Goal: Task Accomplishment & Management: Complete application form

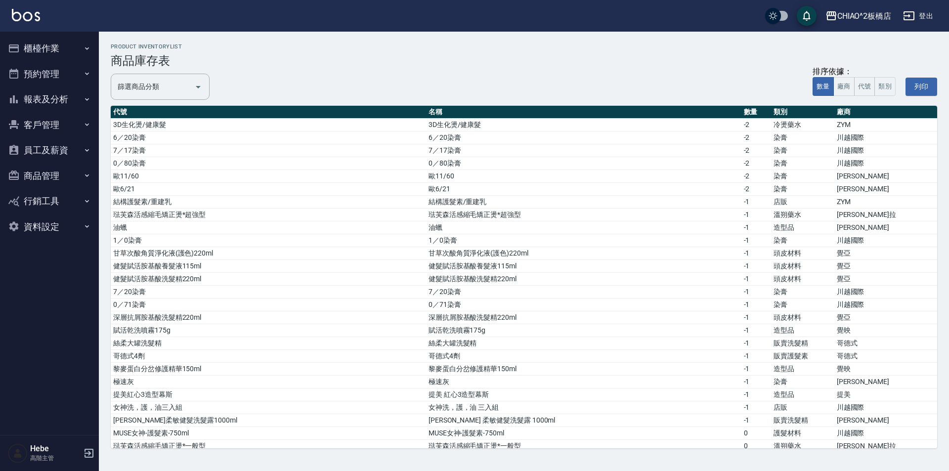
click at [63, 48] on button "櫃檯作業" at bounding box center [49, 49] width 91 height 26
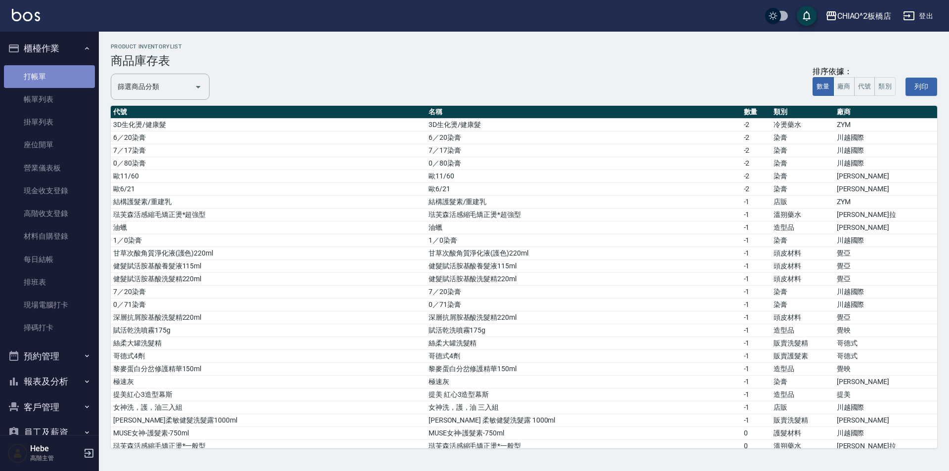
click at [67, 76] on link "打帳單" at bounding box center [49, 76] width 91 height 23
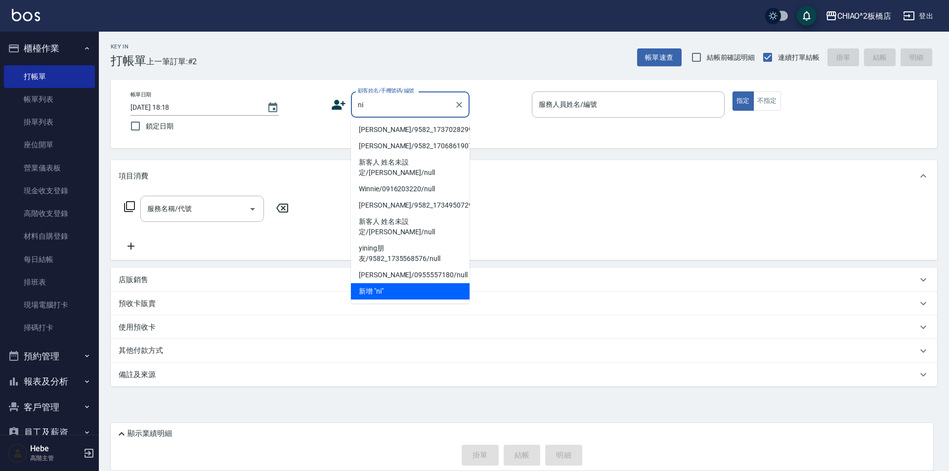
click at [421, 131] on li "hui nina/9582_1737028299/null" at bounding box center [410, 130] width 119 height 16
type input "hui nina/9582_1737028299/null"
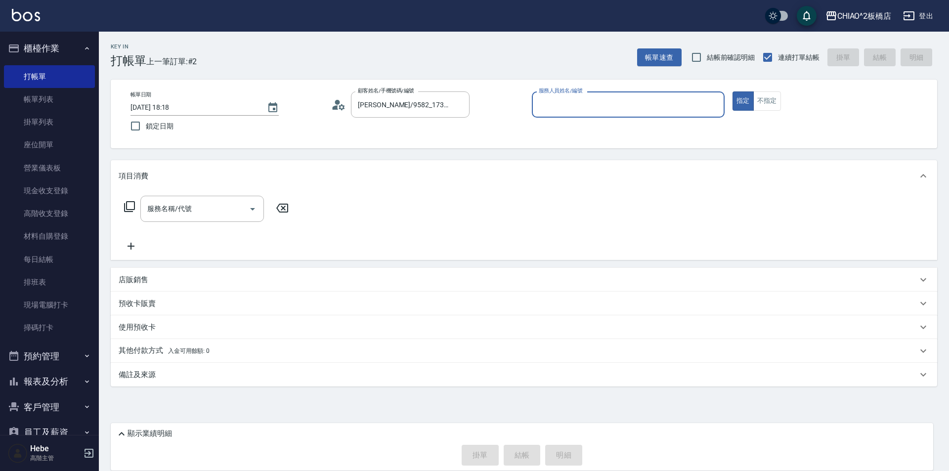
click at [573, 100] on input "服務人員姓名/編號" at bounding box center [629, 104] width 184 height 17
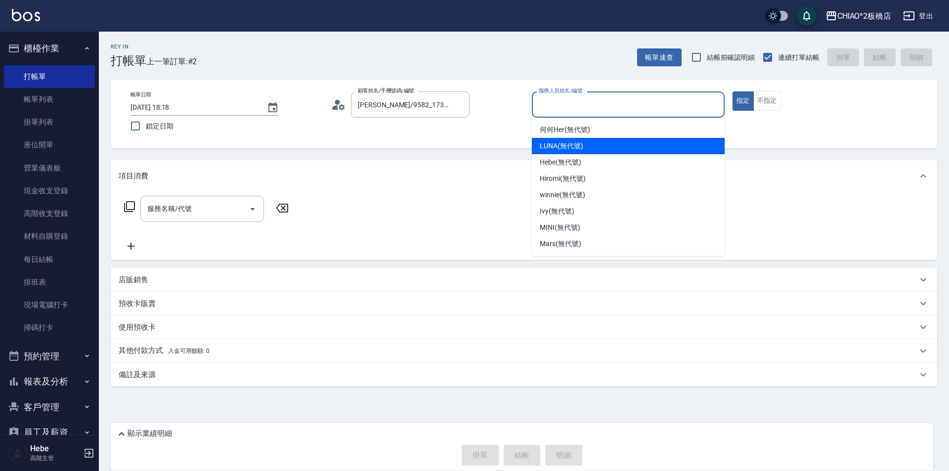
click at [574, 142] on span "LUNA (無代號)" at bounding box center [562, 146] width 44 height 10
type input "LUNA(無代號)"
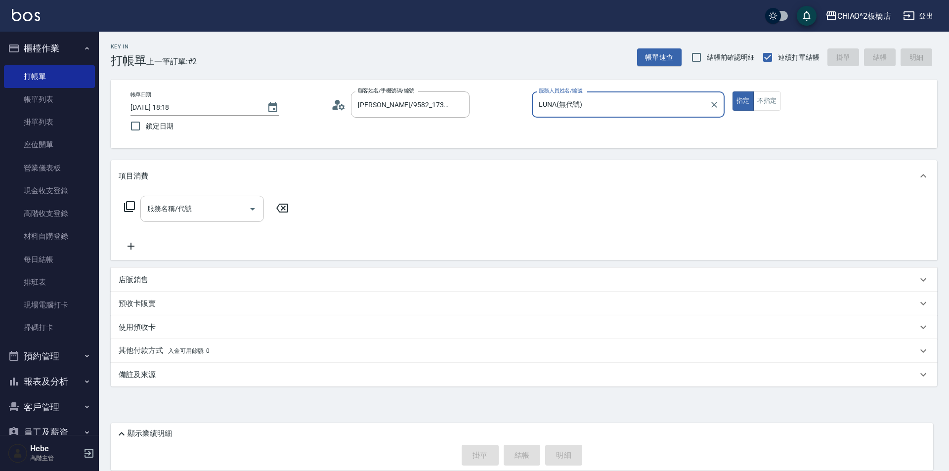
click at [206, 215] on input "服務名稱/代號" at bounding box center [195, 208] width 100 height 17
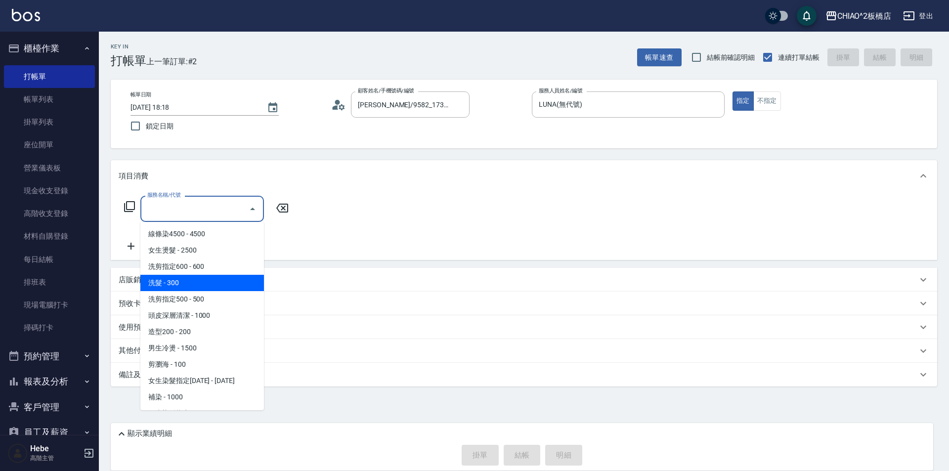
click at [197, 282] on span "洗髮 - 300" at bounding box center [202, 283] width 124 height 16
type input "洗髮(96679)"
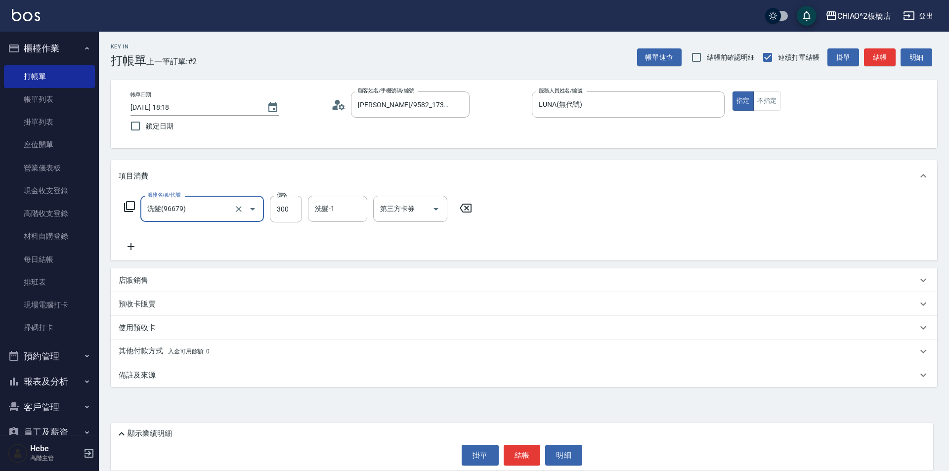
click at [144, 283] on p "店販銷售" at bounding box center [134, 280] width 30 height 10
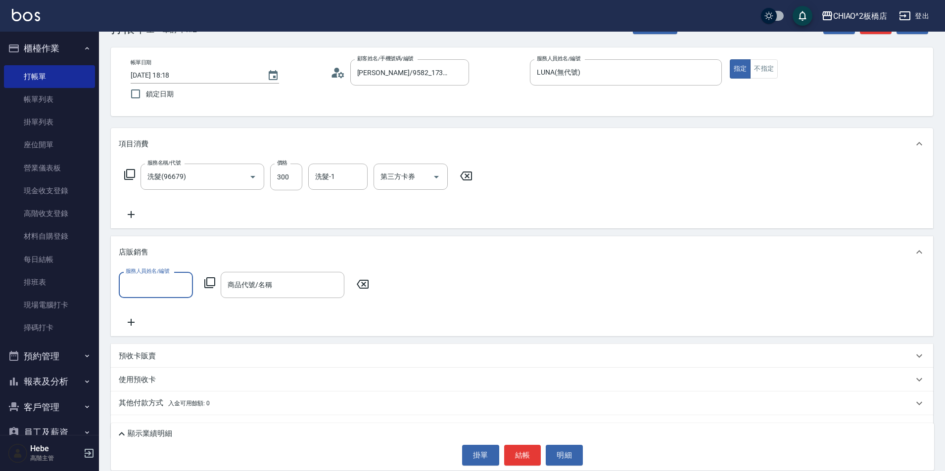
scroll to position [49, 0]
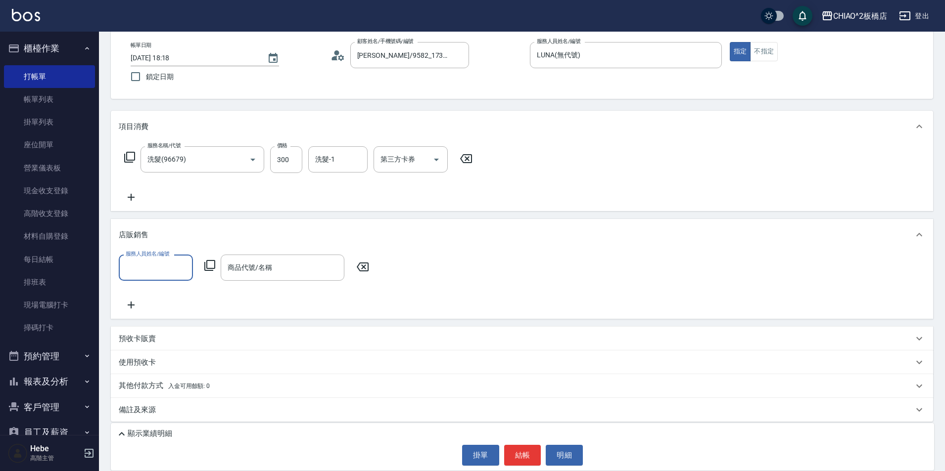
click at [144, 270] on input "服務人員姓名/編號" at bounding box center [155, 267] width 65 height 17
click at [154, 316] on div "LUNA (無代號)" at bounding box center [156, 309] width 74 height 16
type input "LUNA(無代號)"
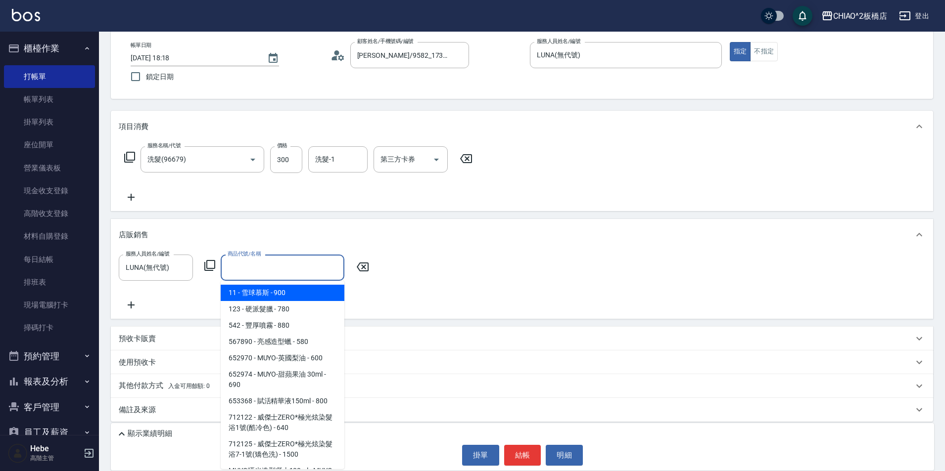
click at [249, 267] on input "商品代號/名稱" at bounding box center [282, 267] width 115 height 17
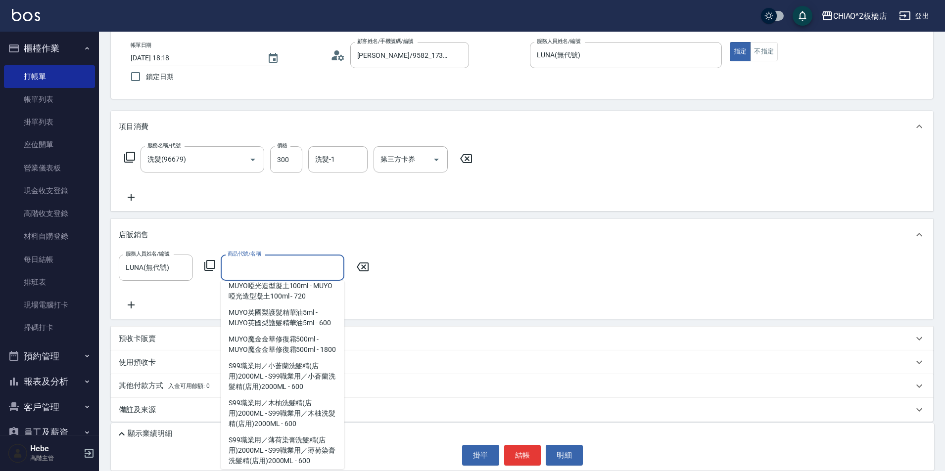
scroll to position [198, 0]
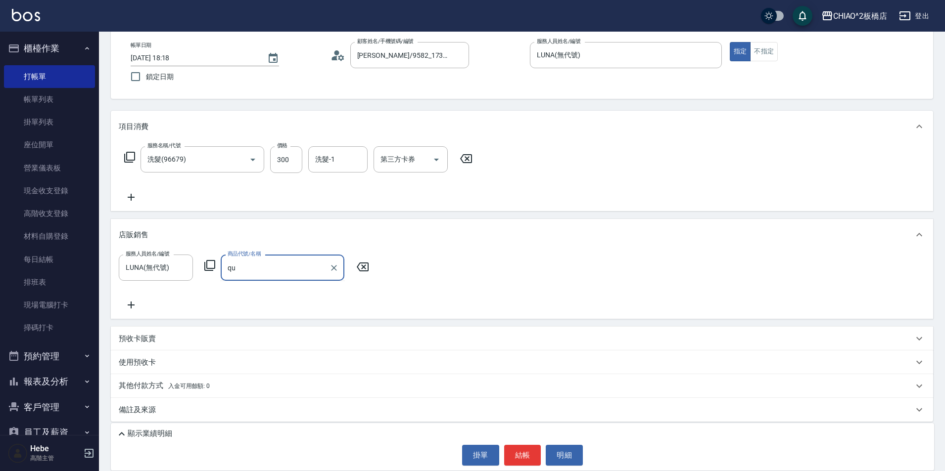
type input "q"
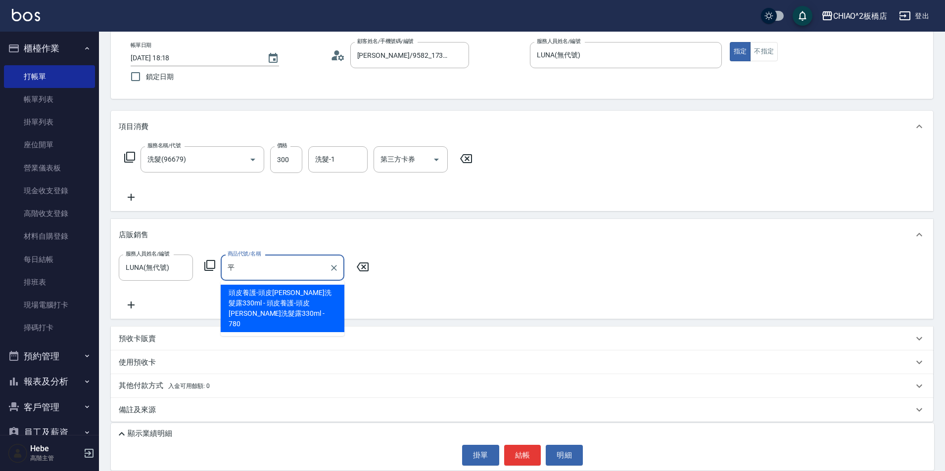
click at [278, 295] on span "頭皮養護-頭皮平衡洗髮露330ml - 頭皮養護-頭皮平衡洗髮露330ml - 780" at bounding box center [283, 308] width 124 height 47
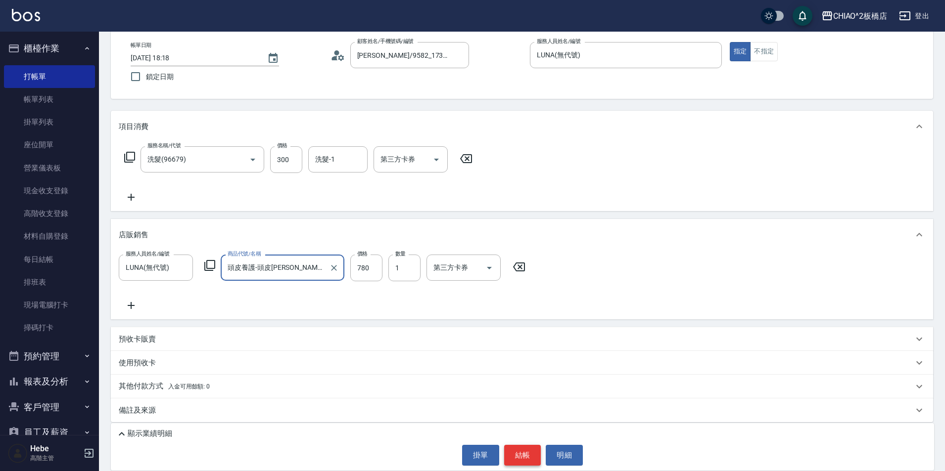
type input "頭皮養護-頭皮[PERSON_NAME]洗髮露330ml"
click at [521, 452] on button "結帳" at bounding box center [522, 455] width 37 height 21
type input "2025/09/20 18:43"
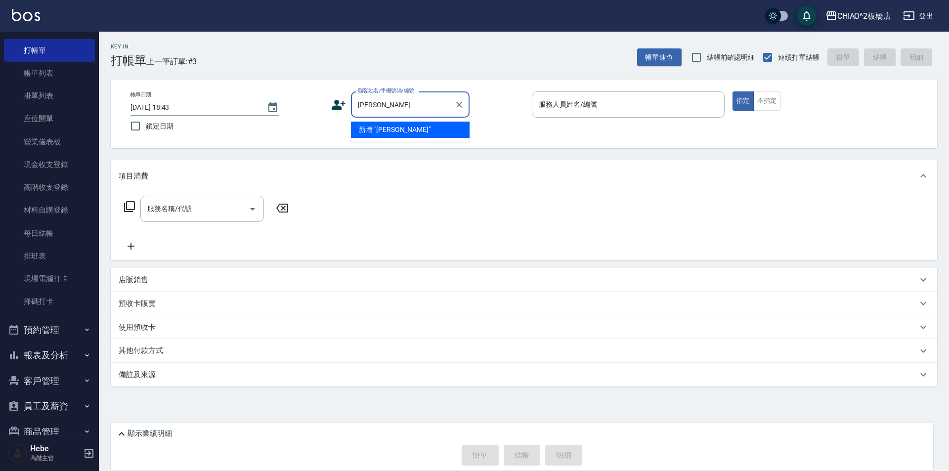
scroll to position [49, 0]
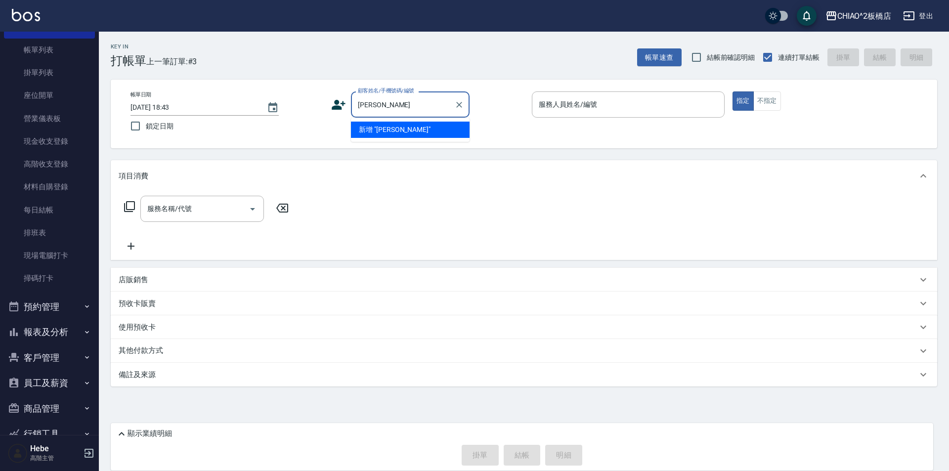
click at [417, 131] on li "新增 "吳榮展"" at bounding box center [410, 130] width 119 height 16
type input "[PERSON_NAME]"
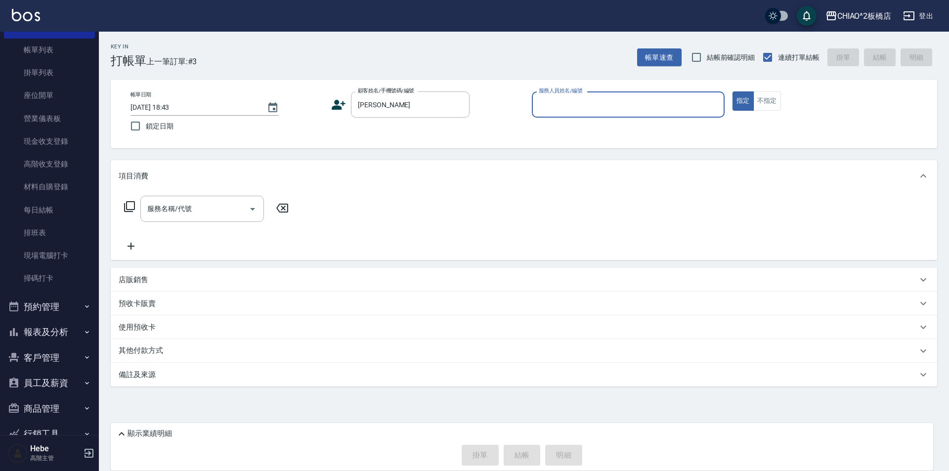
click at [539, 107] on input "服務人員姓名/編號" at bounding box center [629, 104] width 184 height 17
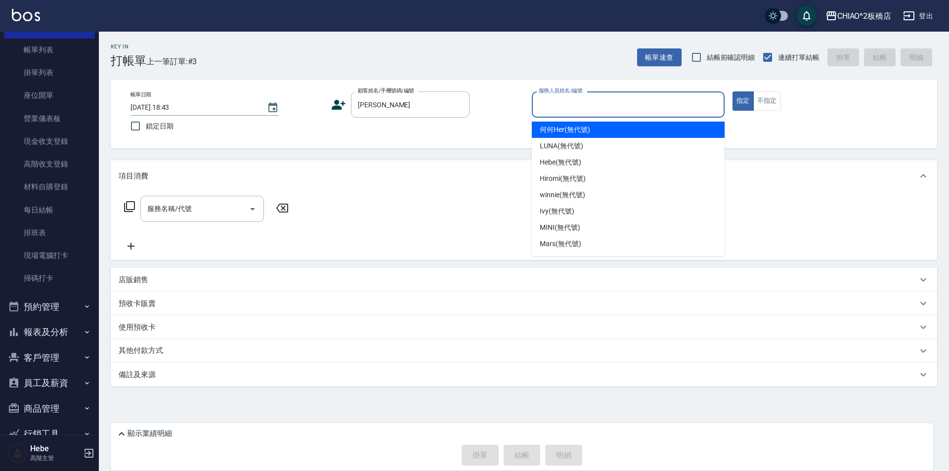
click at [557, 132] on span "何何Her (無代號)" at bounding box center [565, 130] width 50 height 10
type input "何何Her (無代號)"
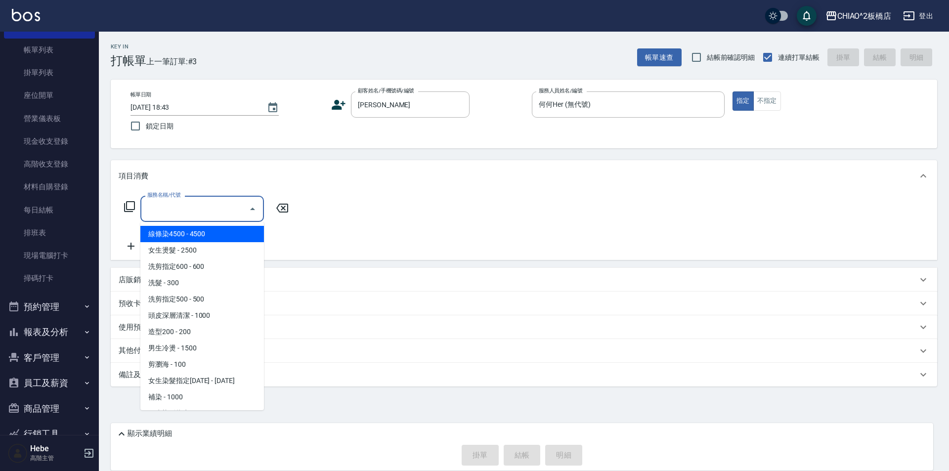
click at [185, 211] on input "服務名稱/代號" at bounding box center [195, 208] width 100 height 17
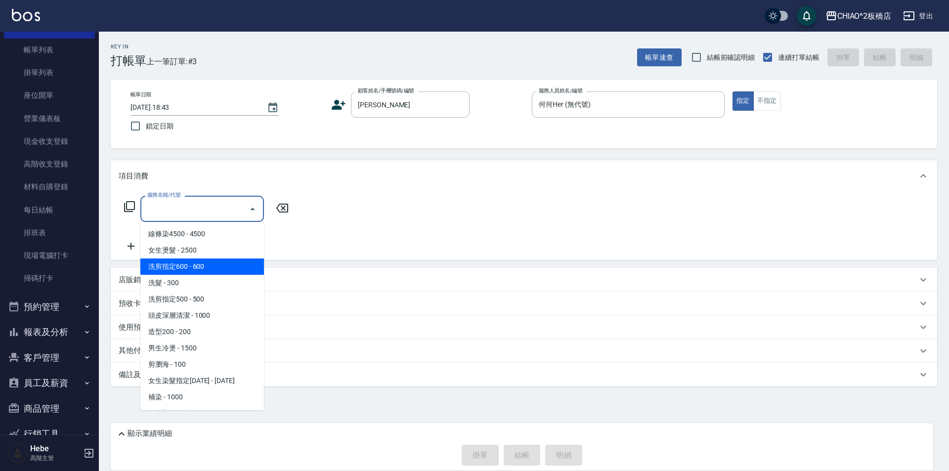
drag, startPoint x: 205, startPoint y: 264, endPoint x: 316, endPoint y: 377, distance: 158.4
click at [205, 264] on span "洗剪指定600 - 600" at bounding box center [202, 267] width 124 height 16
type input "洗剪指定600(96678)"
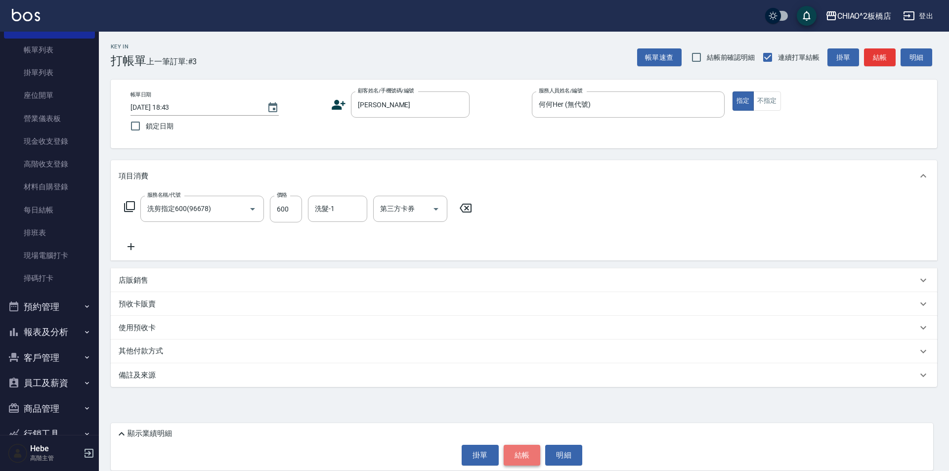
click at [522, 447] on button "結帳" at bounding box center [522, 455] width 37 height 21
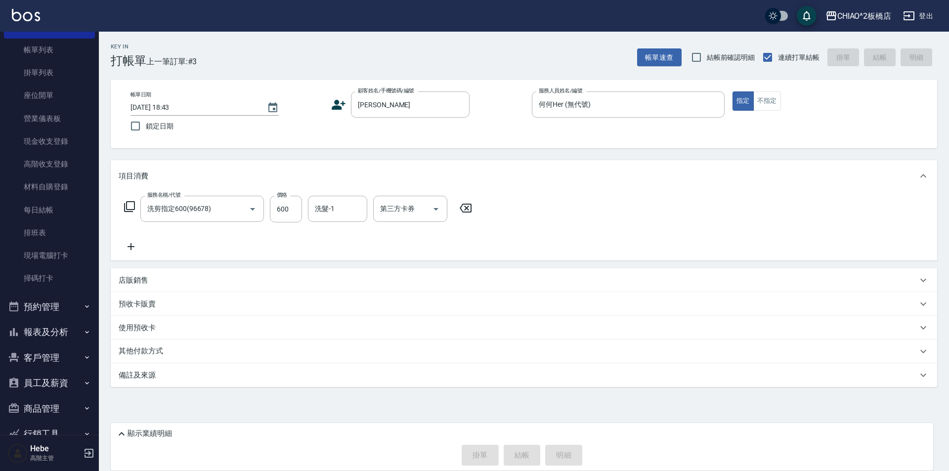
type input "[DATE] 18:45"
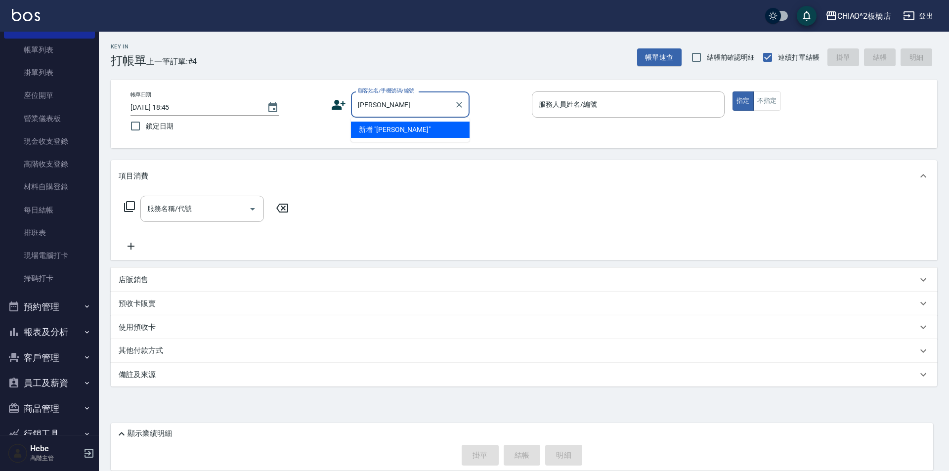
type input "[PERSON_NAME]"
click at [384, 125] on li "[PERSON_NAME]/0975759607/null" at bounding box center [410, 130] width 119 height 16
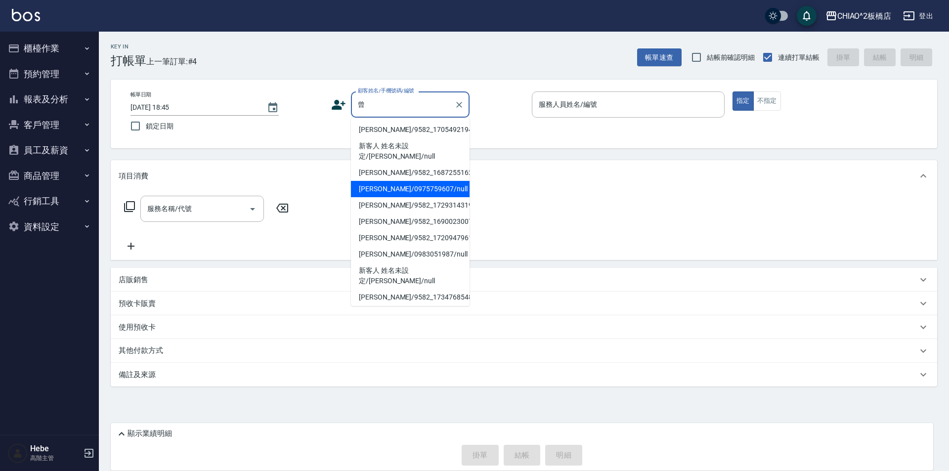
click at [380, 181] on li "[PERSON_NAME]/0975759607/null" at bounding box center [410, 189] width 119 height 16
type input "[PERSON_NAME]/0975759607/null"
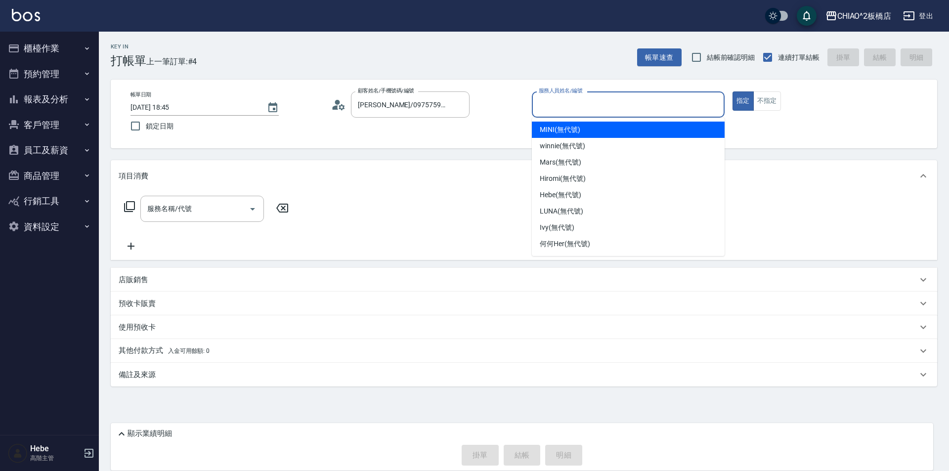
click at [586, 103] on input "服務人員姓名/編號" at bounding box center [629, 104] width 184 height 17
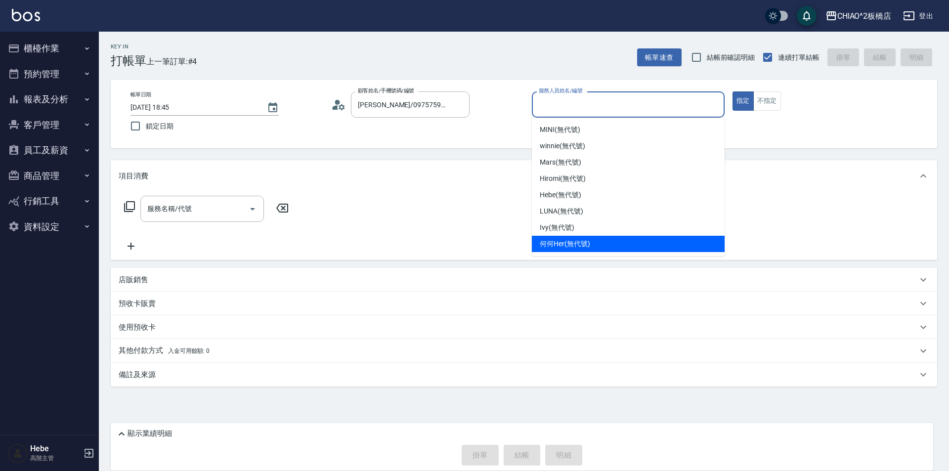
click at [553, 240] on span "何何Her (無代號)" at bounding box center [565, 244] width 50 height 10
type input "何何Her (無代號)"
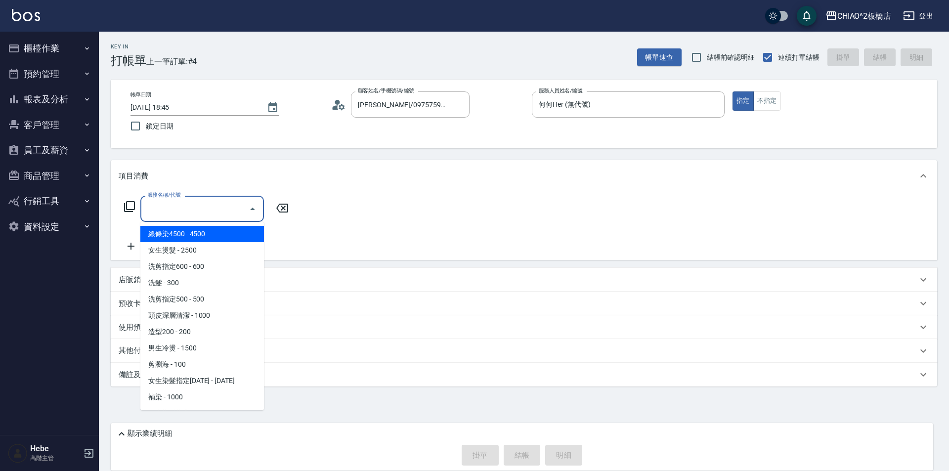
click at [181, 214] on input "服務名稱/代號" at bounding box center [195, 208] width 100 height 17
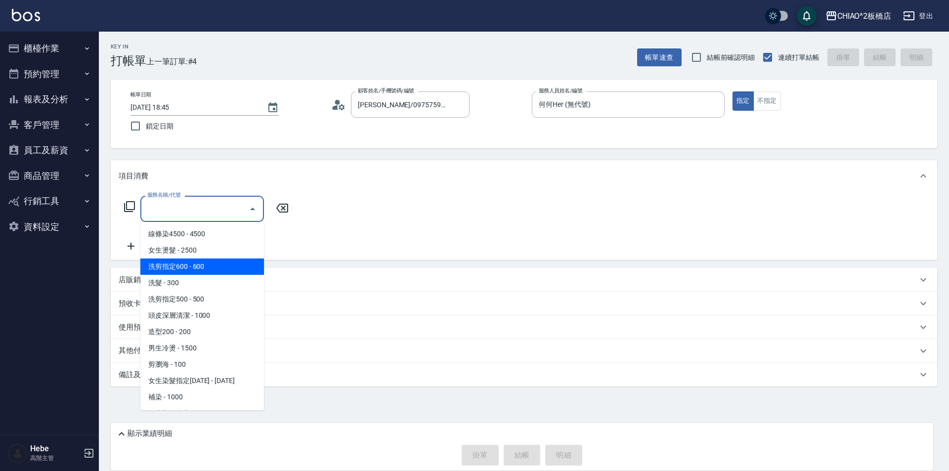
drag, startPoint x: 189, startPoint y: 296, endPoint x: 199, endPoint y: 267, distance: 30.7
click at [199, 267] on ul "線條染4500 - 4500 女生燙髮 - 2500 洗剪指定600 - 600 洗髮 - 300 洗剪指定500 - 500 頭皮深層清潔 - 1000 造…" at bounding box center [202, 316] width 124 height 188
click at [199, 267] on span "洗剪指定600 - 600" at bounding box center [202, 267] width 124 height 16
type input "洗剪指定600(96678)"
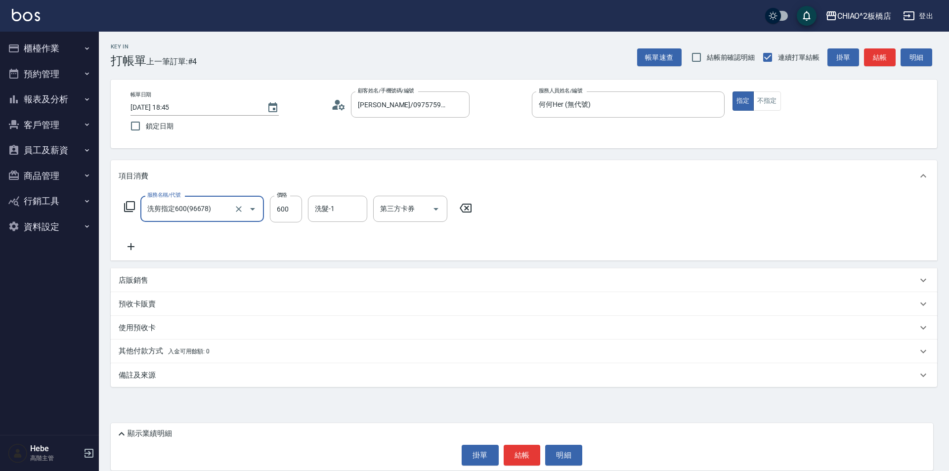
click at [132, 245] on icon at bounding box center [131, 247] width 25 height 12
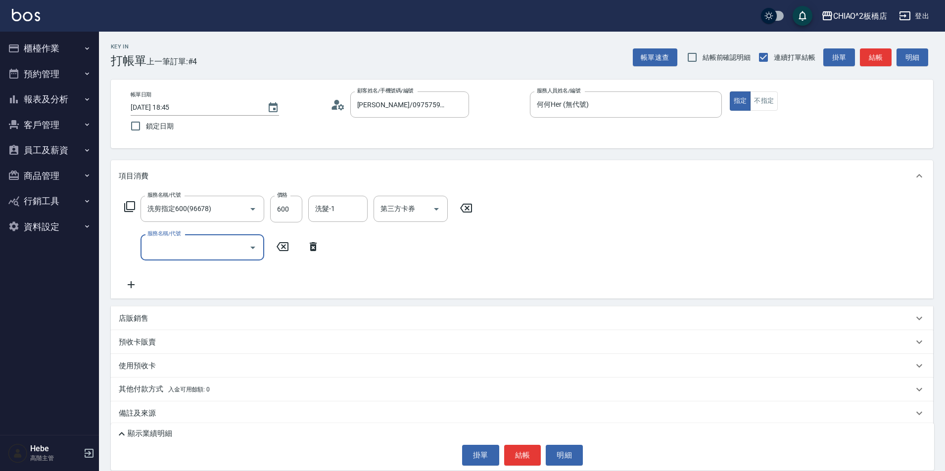
click at [196, 243] on input "服務名稱/代號" at bounding box center [195, 247] width 100 height 17
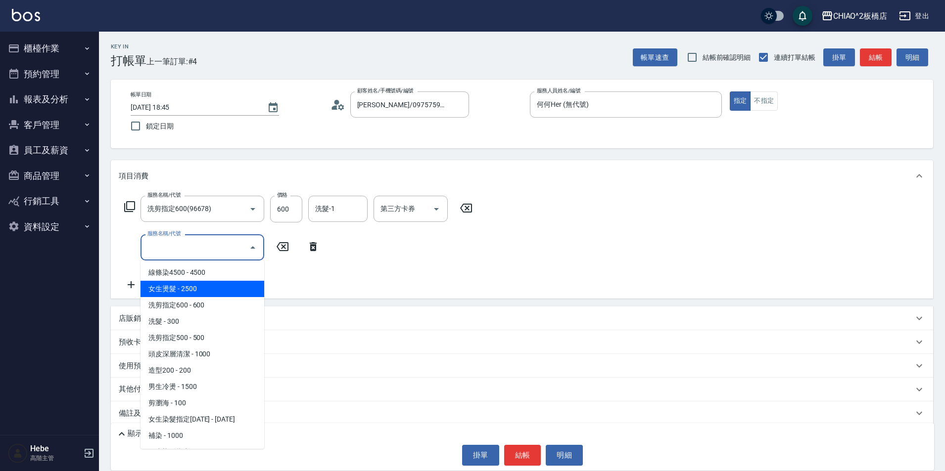
click at [204, 283] on span "女生燙髮 - 2500" at bounding box center [202, 289] width 124 height 16
type input "女生燙髮(96677)"
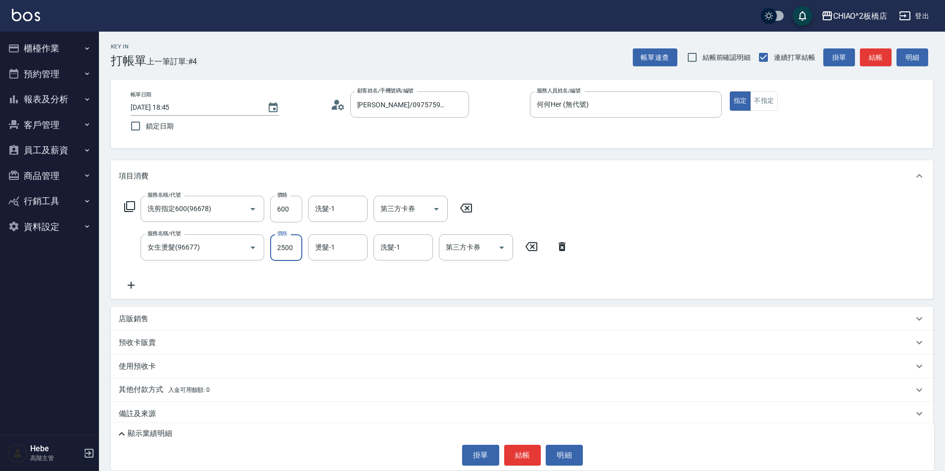
click at [290, 248] on input "2500" at bounding box center [286, 247] width 32 height 27
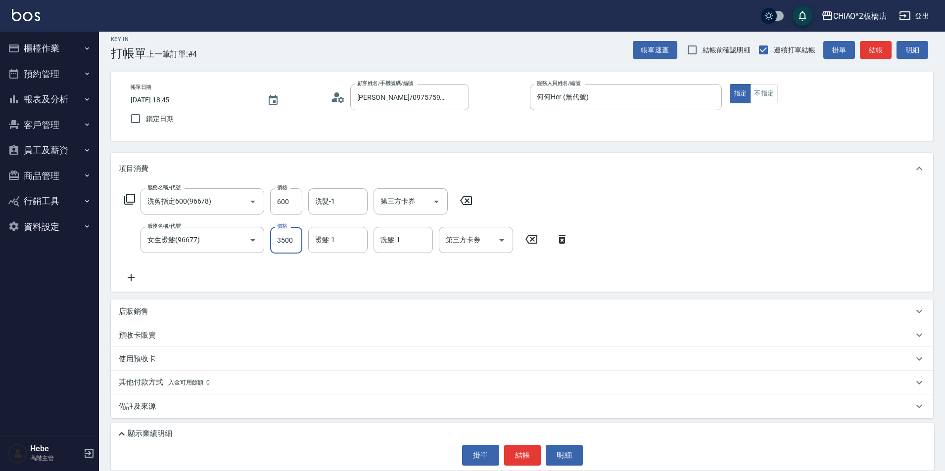
scroll to position [9, 0]
type input "3500"
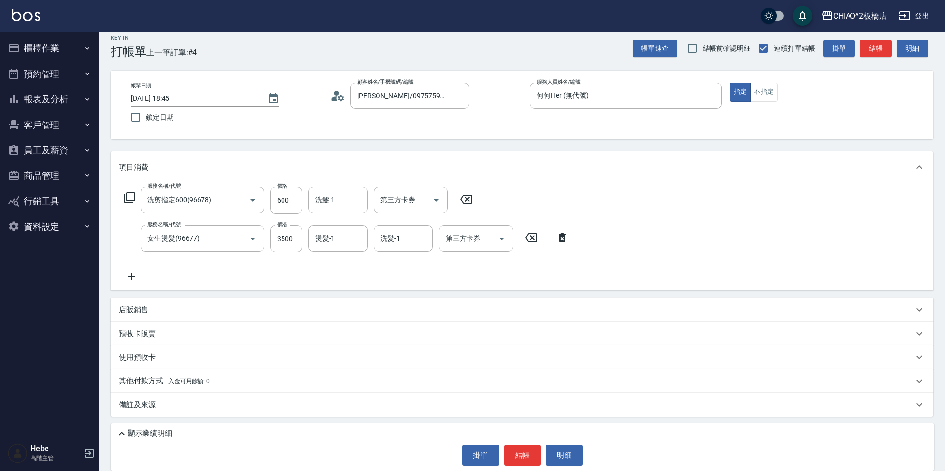
click at [136, 435] on p "顯示業績明細" at bounding box center [150, 434] width 45 height 10
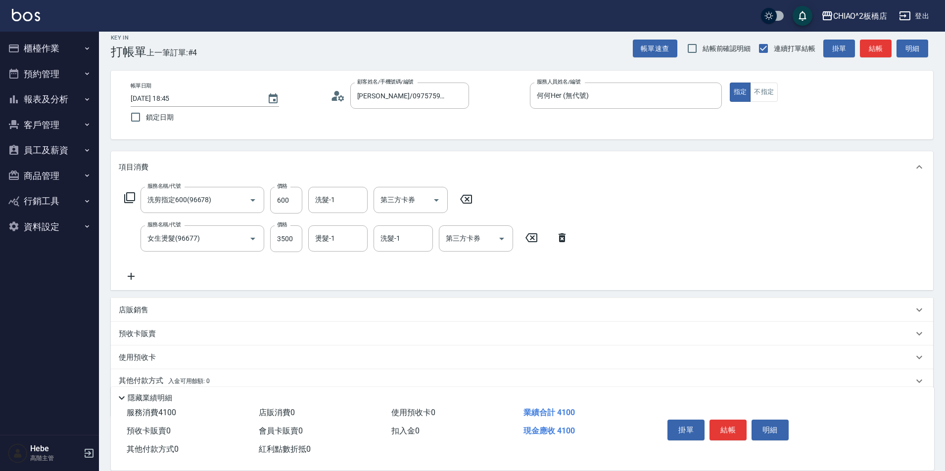
click at [127, 274] on icon at bounding box center [131, 277] width 25 height 12
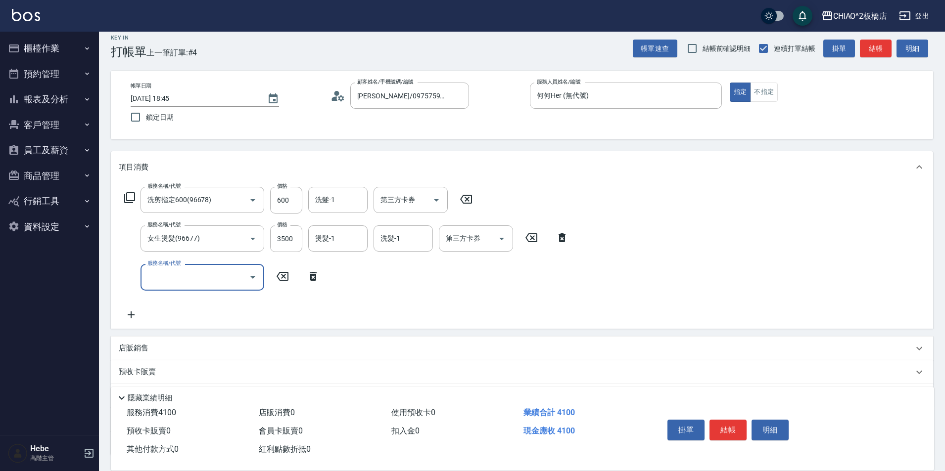
click at [155, 274] on input "服務名稱/代號" at bounding box center [195, 277] width 100 height 17
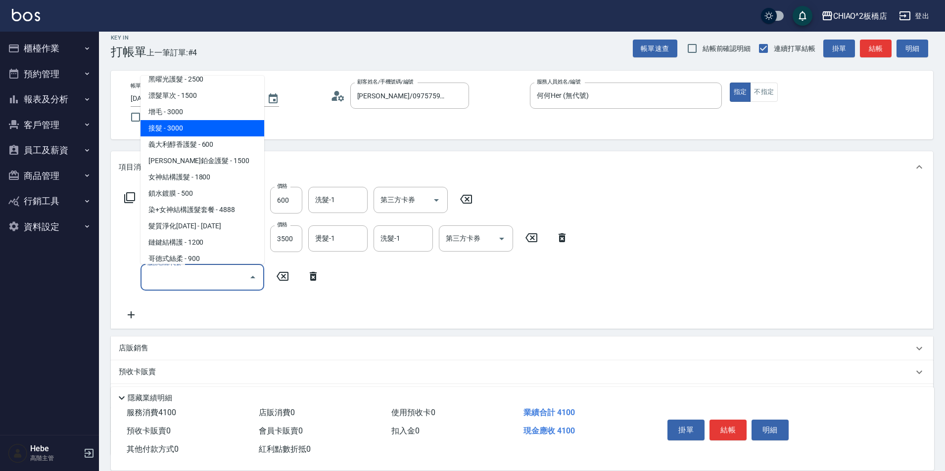
scroll to position [211, 0]
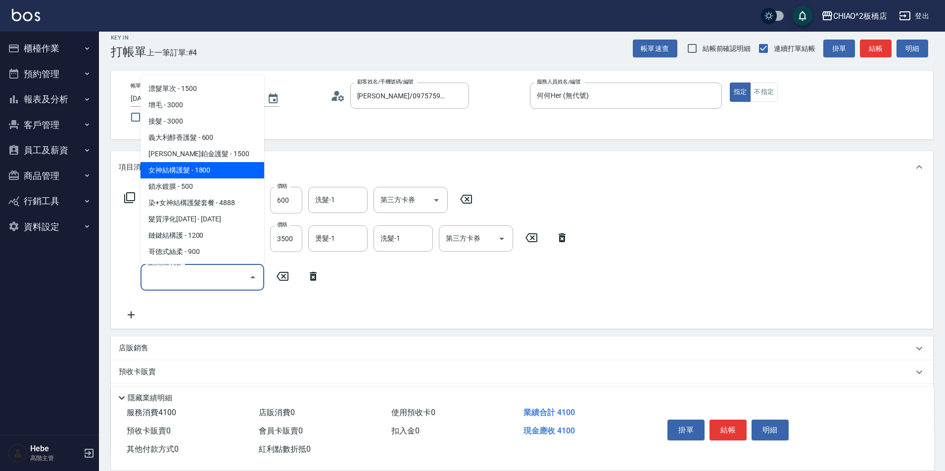
click at [186, 173] on span "女神結構護髮 - 1800" at bounding box center [202, 170] width 124 height 16
type input "女神結構護髮(126205)"
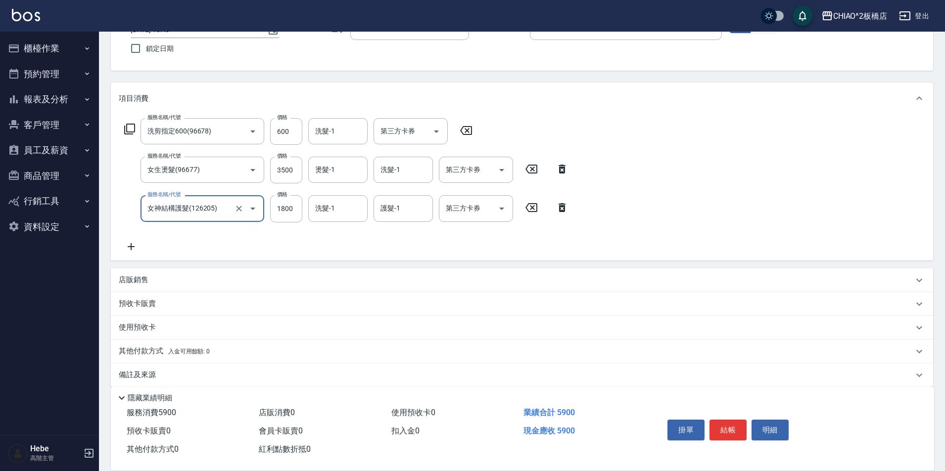
scroll to position [89, 0]
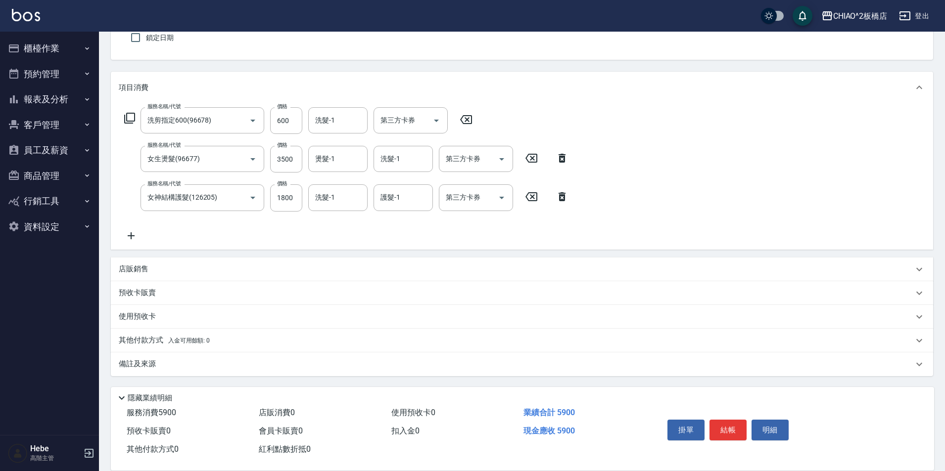
click at [144, 339] on p "其他付款方式 入金可用餘額: 0" at bounding box center [164, 340] width 91 height 11
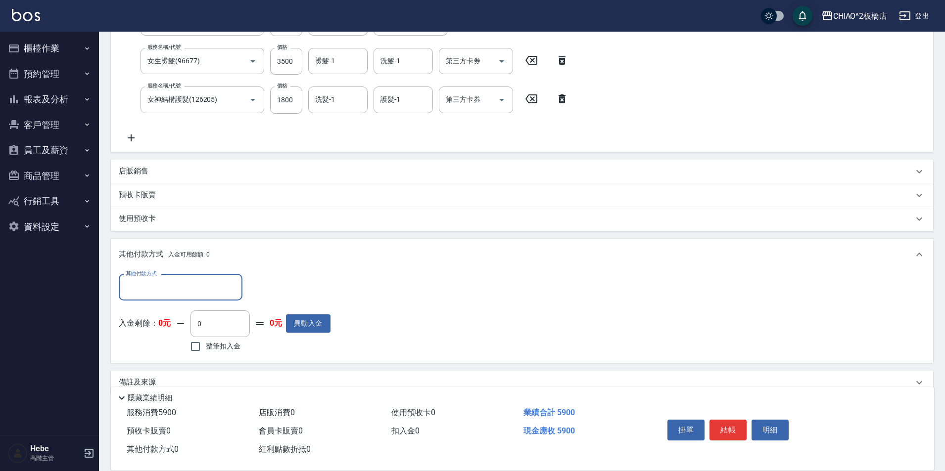
scroll to position [187, 0]
click at [135, 288] on input "其他付款方式" at bounding box center [180, 286] width 115 height 17
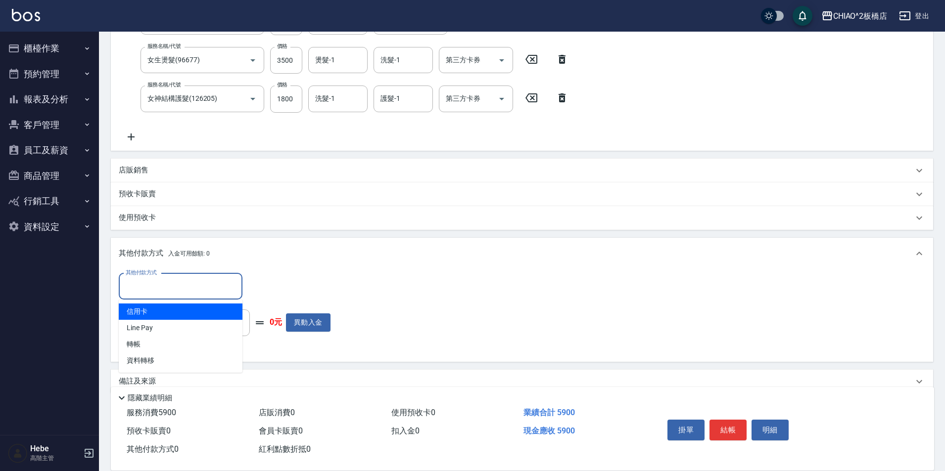
click at [152, 318] on span "信用卡" at bounding box center [181, 312] width 124 height 16
type input "信用卡"
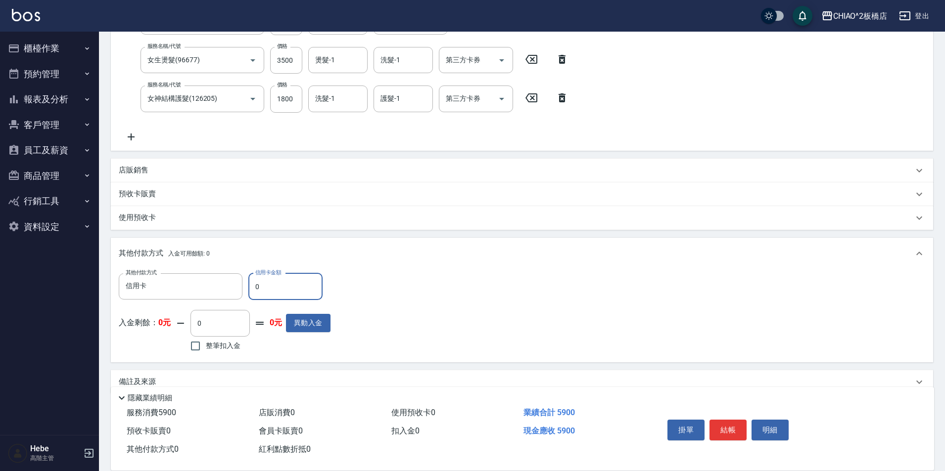
click at [295, 279] on input "0" at bounding box center [285, 286] width 74 height 27
type input "5900"
click at [730, 422] on button "結帳" at bounding box center [727, 430] width 37 height 21
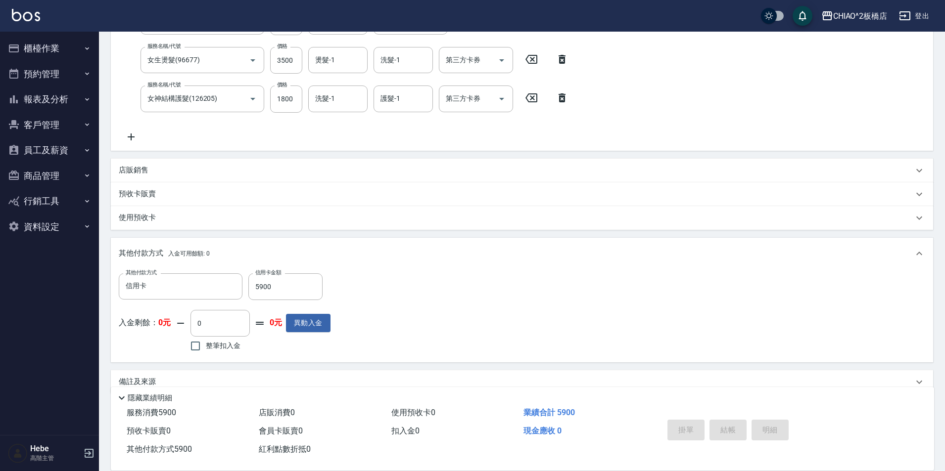
type input "[DATE] 18:46"
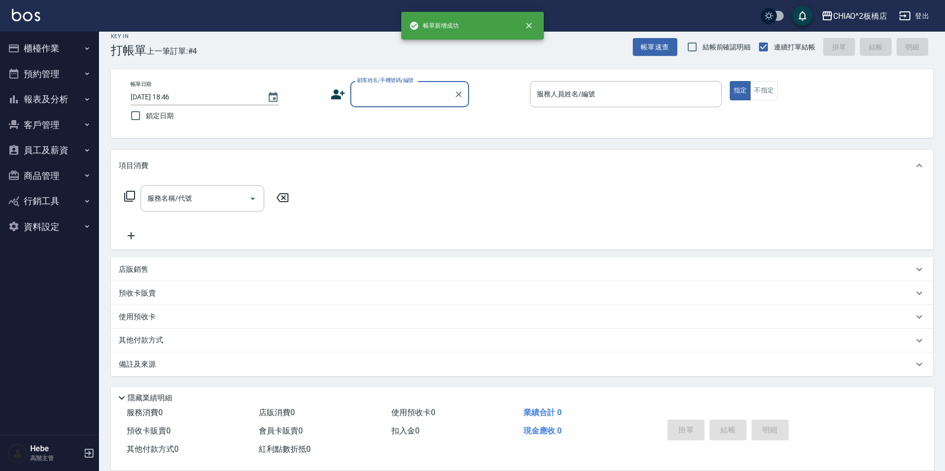
scroll to position [0, 0]
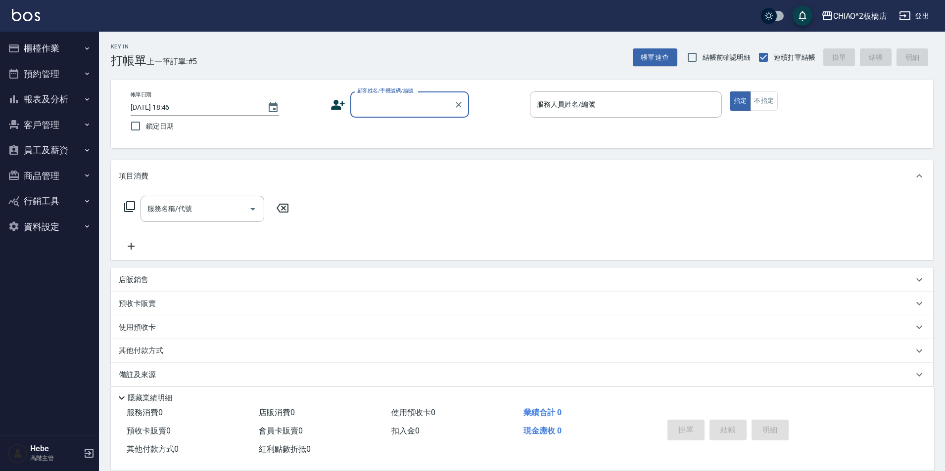
click at [54, 49] on button "櫃檯作業" at bounding box center [49, 49] width 91 height 26
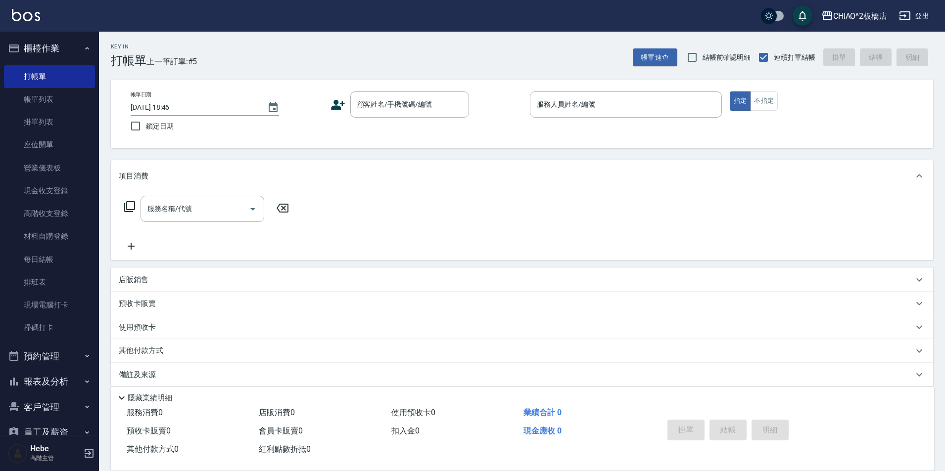
scroll to position [49, 0]
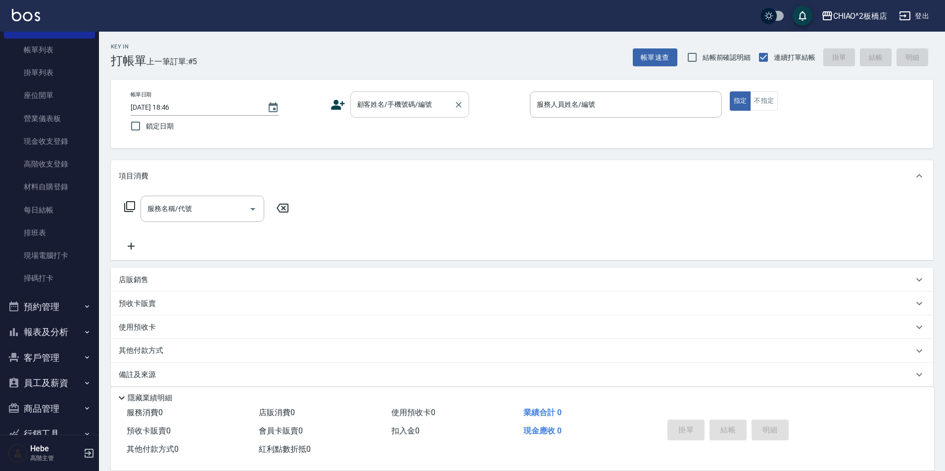
click at [415, 96] on div "顧客姓名/手機號碼/編號 顧客姓名/手機號碼/編號" at bounding box center [409, 104] width 119 height 26
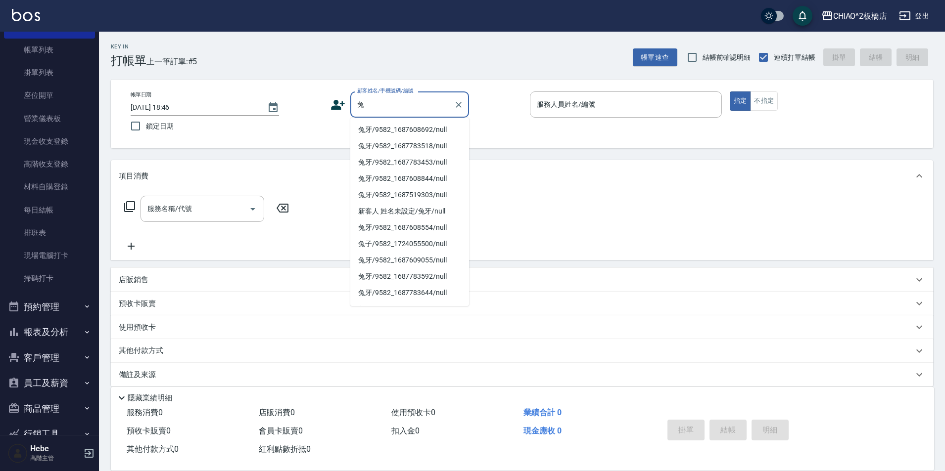
click at [399, 130] on li "兔牙/9582_1687608692/null" at bounding box center [409, 130] width 119 height 16
type input "兔牙/9582_1687608692/null"
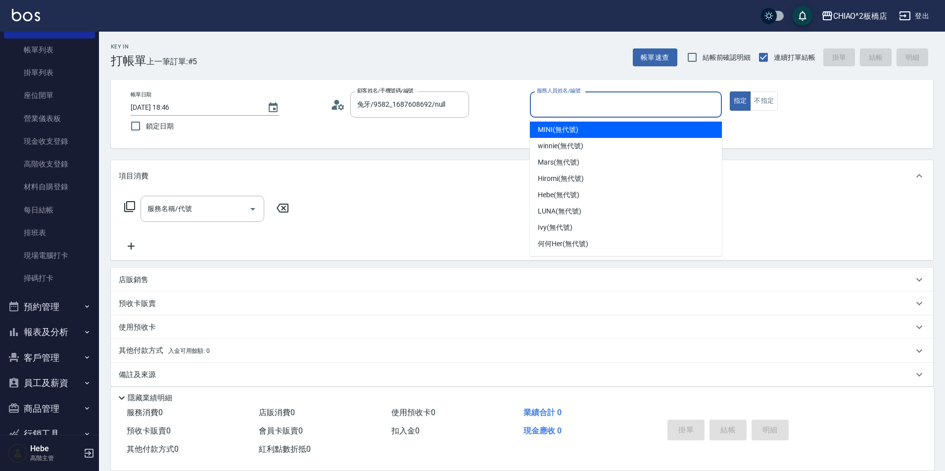
click at [565, 112] on input "服務人員姓名/編號" at bounding box center [625, 104] width 183 height 17
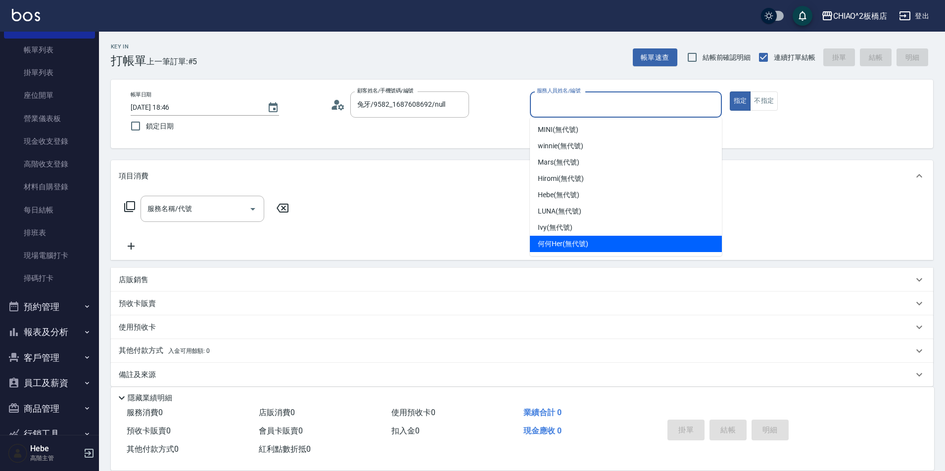
click at [558, 244] on span "何何Her (無代號)" at bounding box center [563, 244] width 50 height 10
type input "何何Her (無代號)"
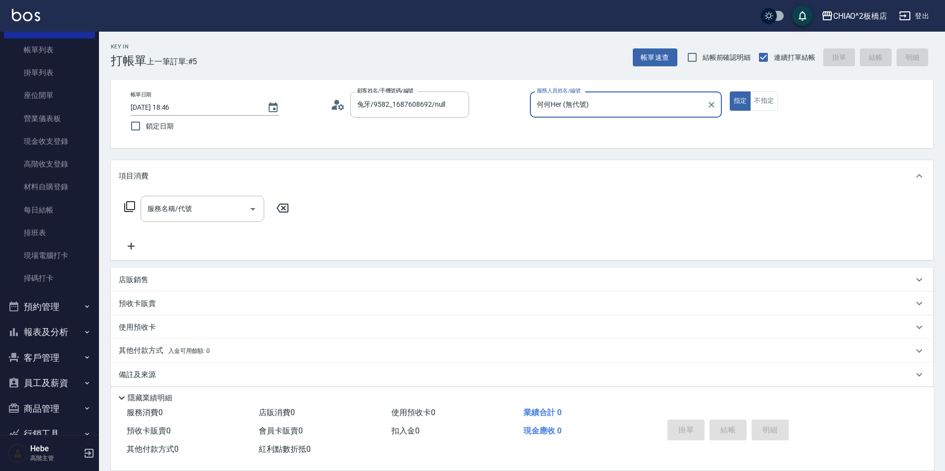
drag, startPoint x: 767, startPoint y: 94, endPoint x: 729, endPoint y: 110, distance: 40.8
click at [766, 94] on button "不指定" at bounding box center [764, 100] width 28 height 19
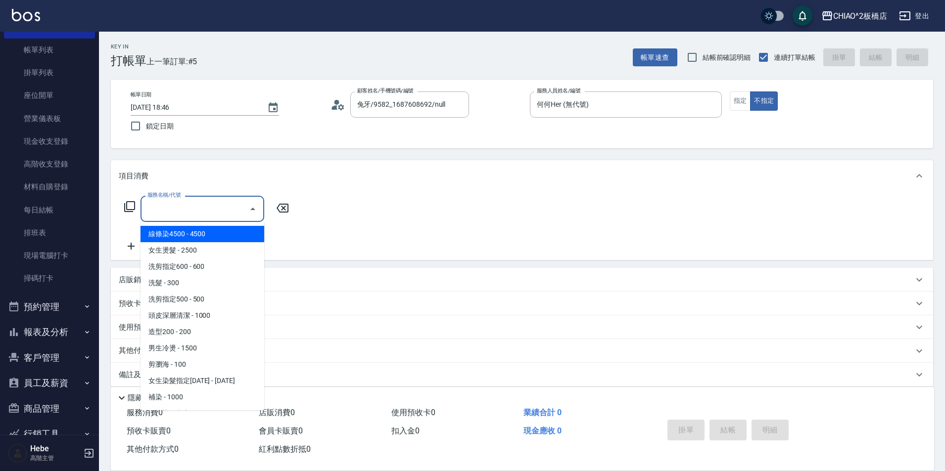
click at [232, 202] on input "服務名稱/代號" at bounding box center [195, 208] width 100 height 17
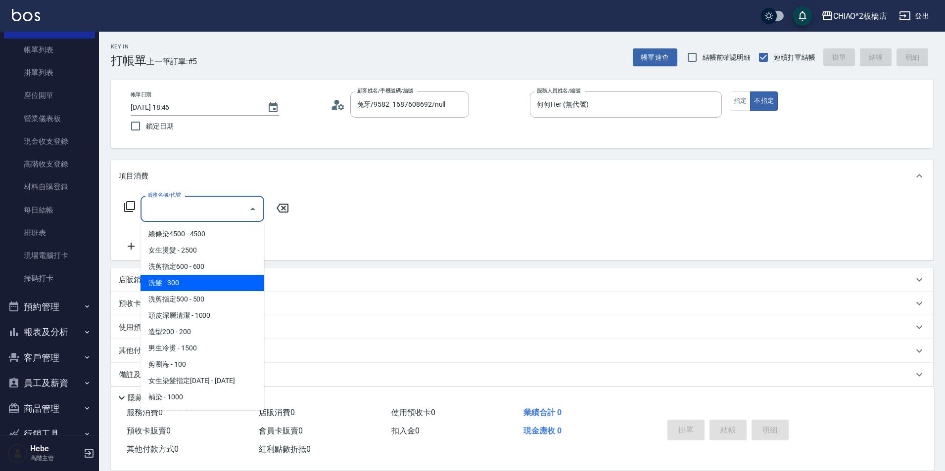
click at [211, 276] on span "洗髮 - 300" at bounding box center [202, 283] width 124 height 16
type input "洗髮(96679)"
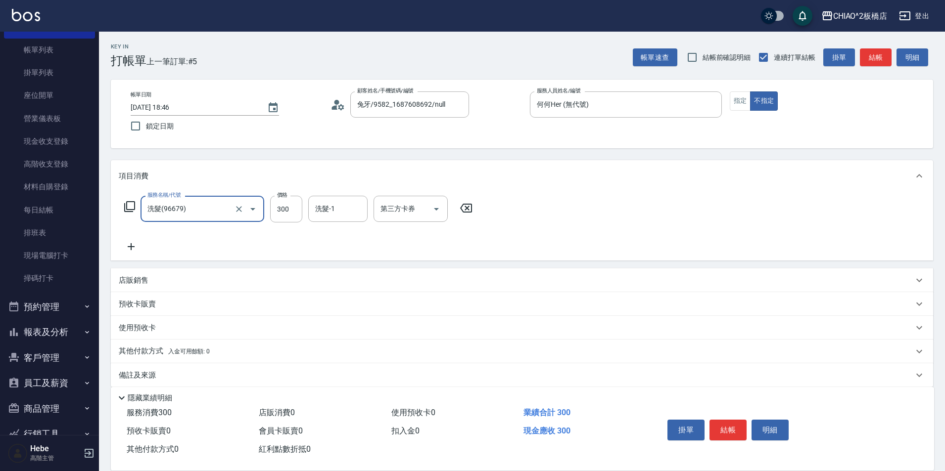
click at [128, 246] on icon at bounding box center [131, 247] width 25 height 12
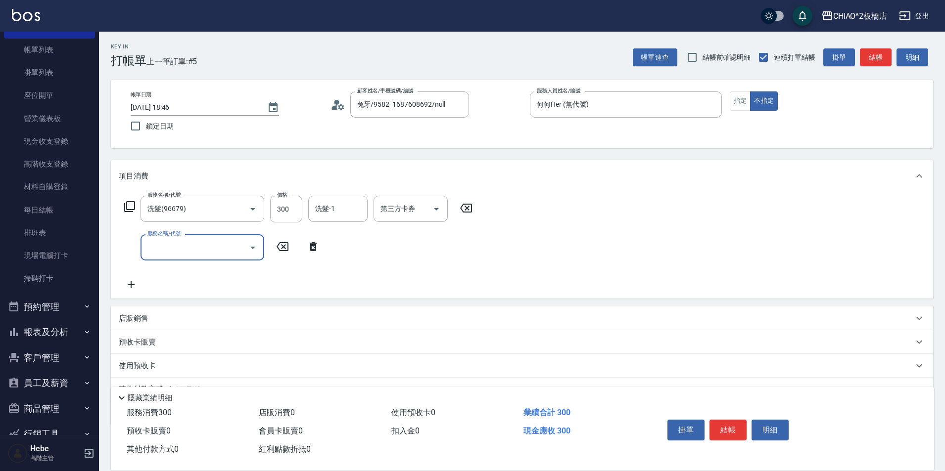
click at [165, 246] on input "服務名稱/代號" at bounding box center [195, 247] width 100 height 17
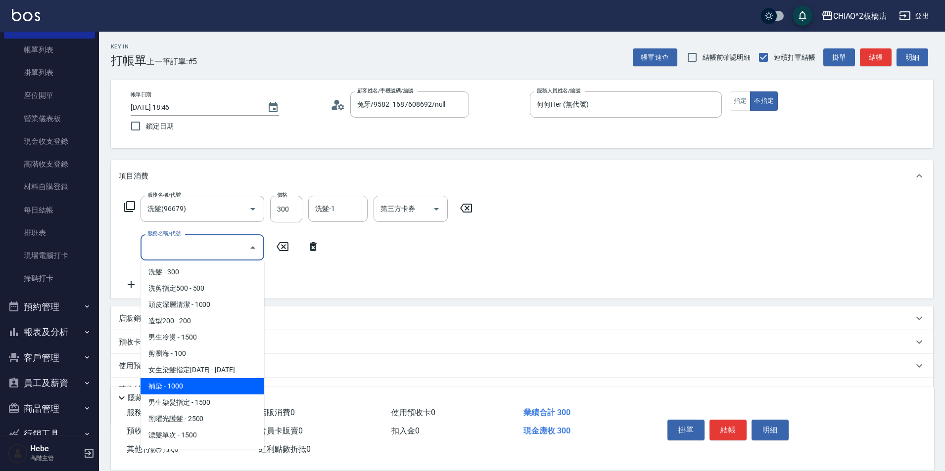
drag, startPoint x: 192, startPoint y: 383, endPoint x: 228, endPoint y: 285, distance: 104.2
click at [192, 383] on span "補染 - 1000" at bounding box center [202, 386] width 124 height 16
type input "補染(96701)"
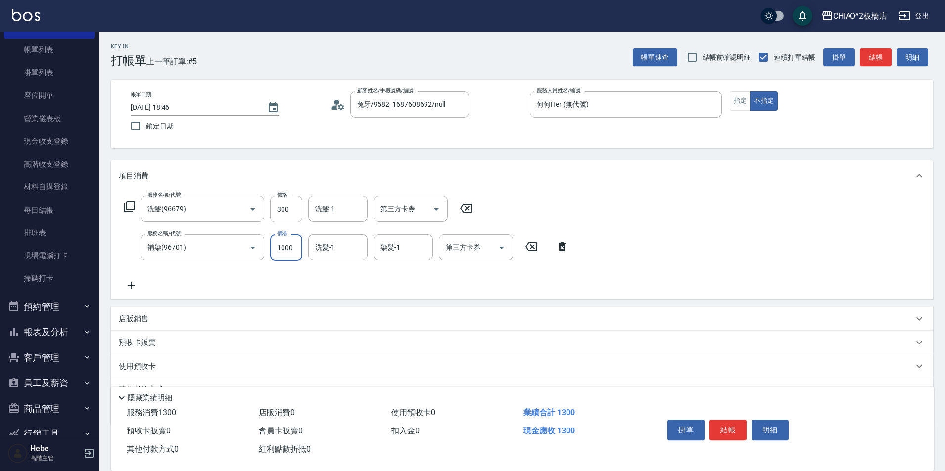
click at [288, 254] on input "1000" at bounding box center [286, 247] width 32 height 27
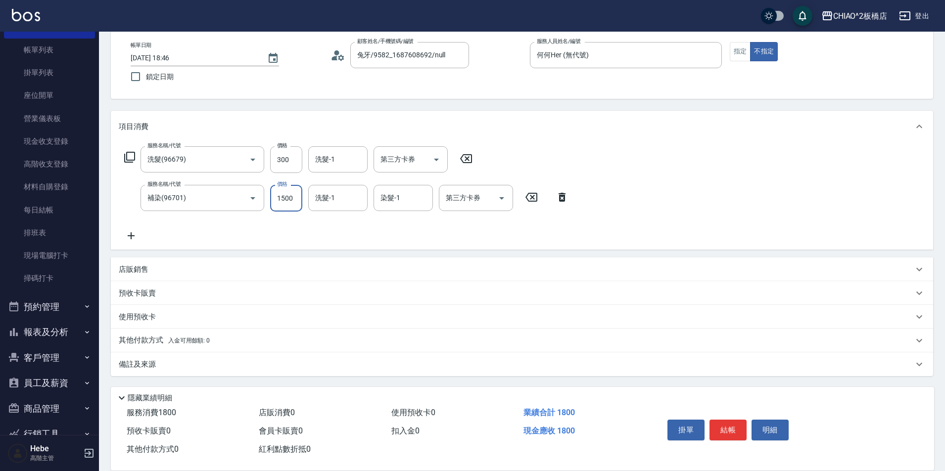
type input "1500"
click at [145, 332] on div "其他付款方式 入金可用餘額: 0" at bounding box center [522, 341] width 822 height 24
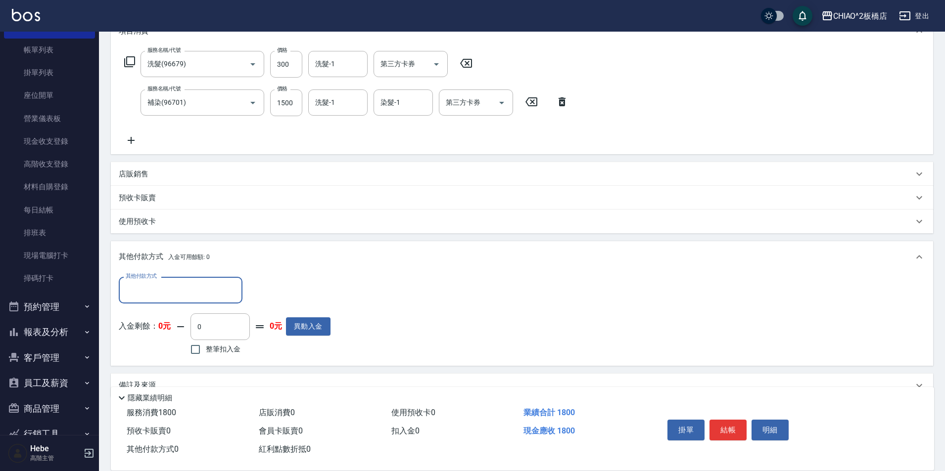
scroll to position [158, 0]
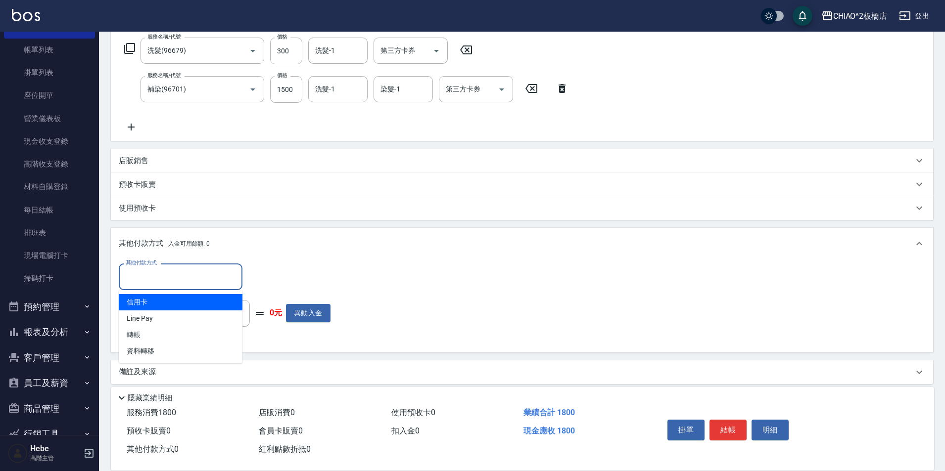
click at [154, 285] on input "其他付款方式" at bounding box center [180, 276] width 115 height 17
click at [151, 318] on span "Line Pay" at bounding box center [181, 319] width 124 height 16
type input "Line Pay"
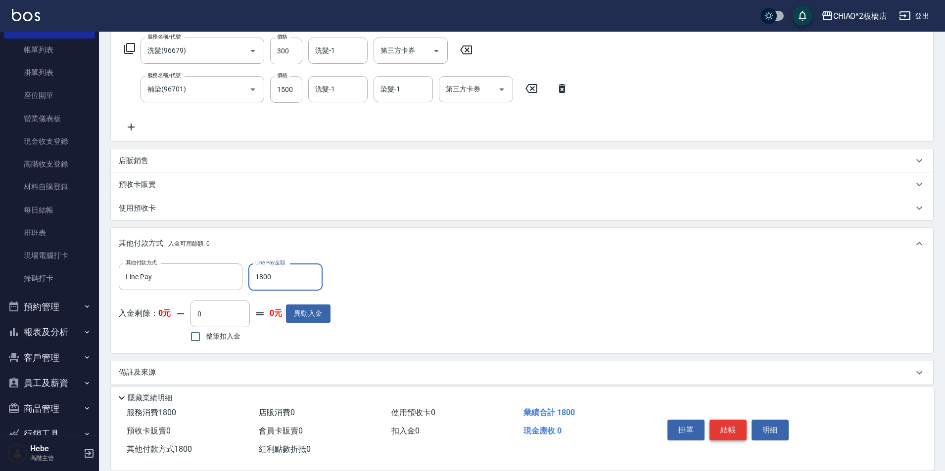
type input "1800"
click at [721, 422] on button "結帳" at bounding box center [727, 430] width 37 height 21
type input "[DATE] 19:25"
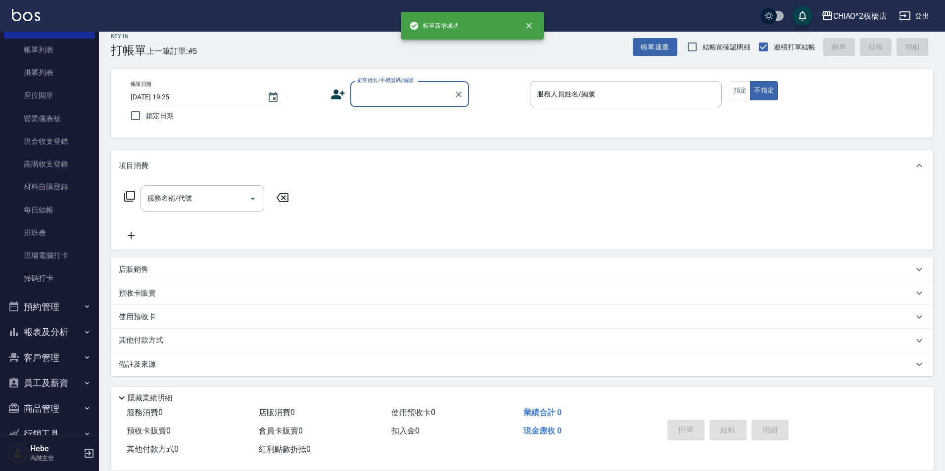
scroll to position [0, 0]
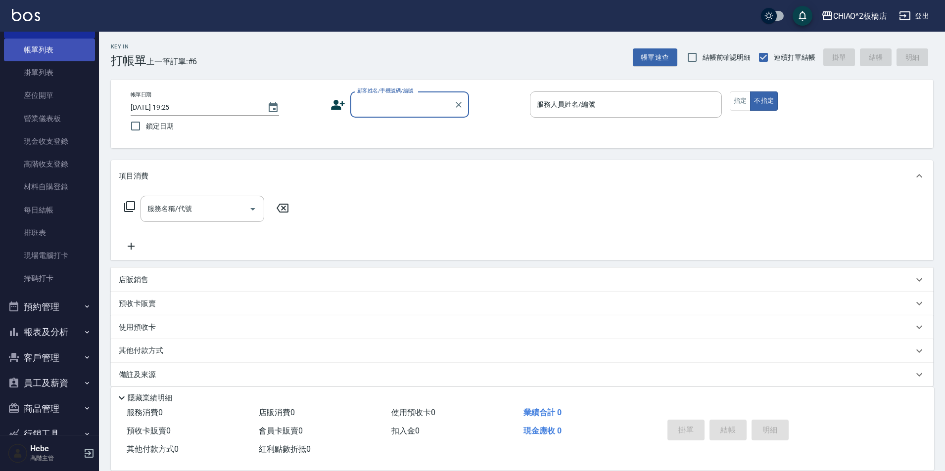
click at [73, 56] on link "帳單列表" at bounding box center [49, 50] width 91 height 23
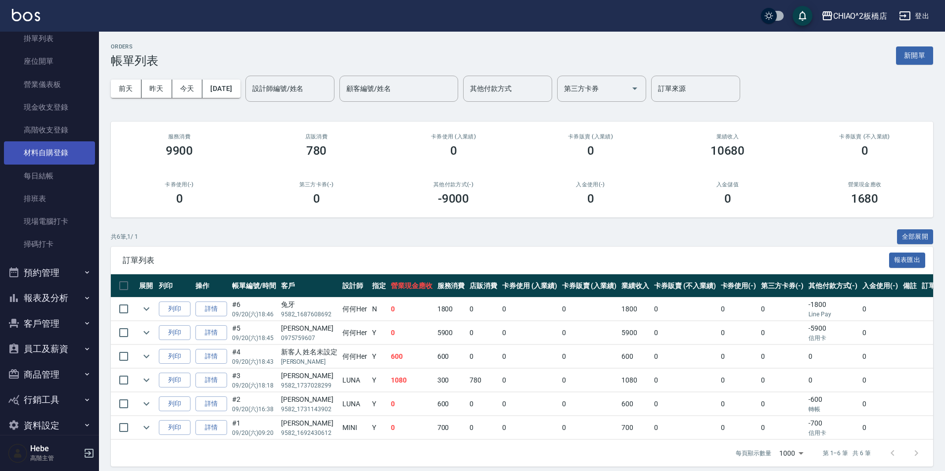
scroll to position [98, 0]
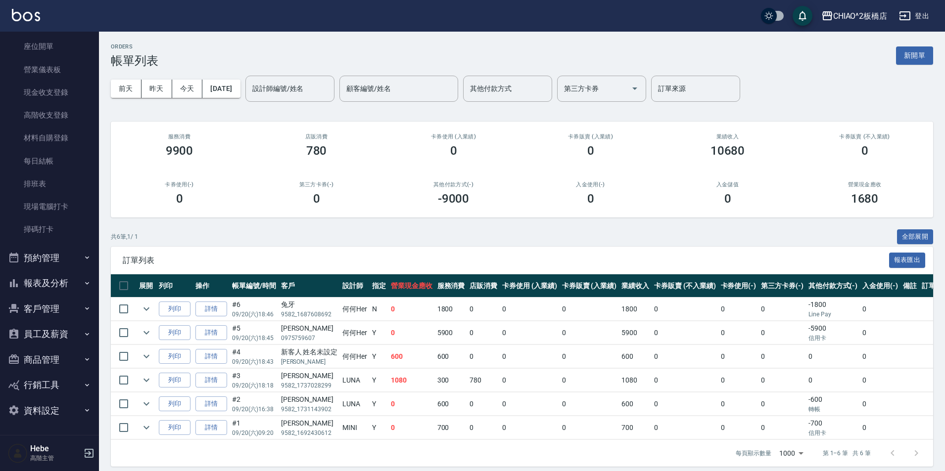
click at [48, 278] on button "報表及分析" at bounding box center [49, 284] width 91 height 26
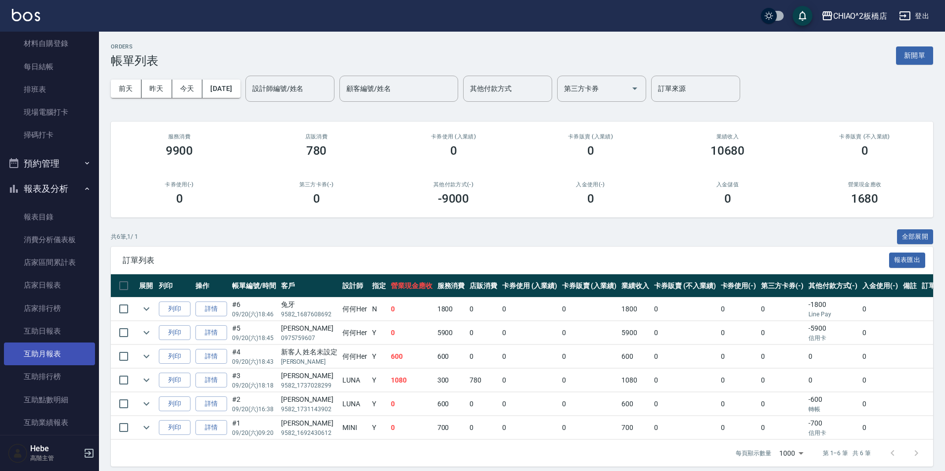
scroll to position [296, 0]
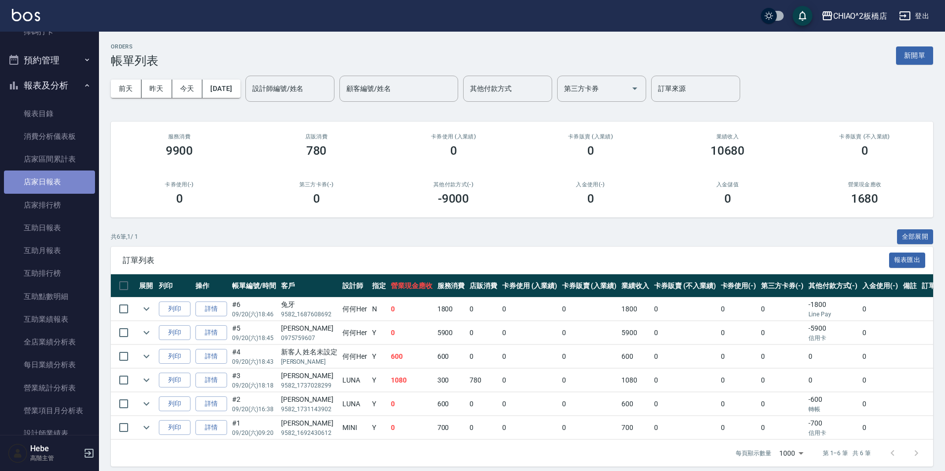
click at [62, 181] on link "店家日報表" at bounding box center [49, 182] width 91 height 23
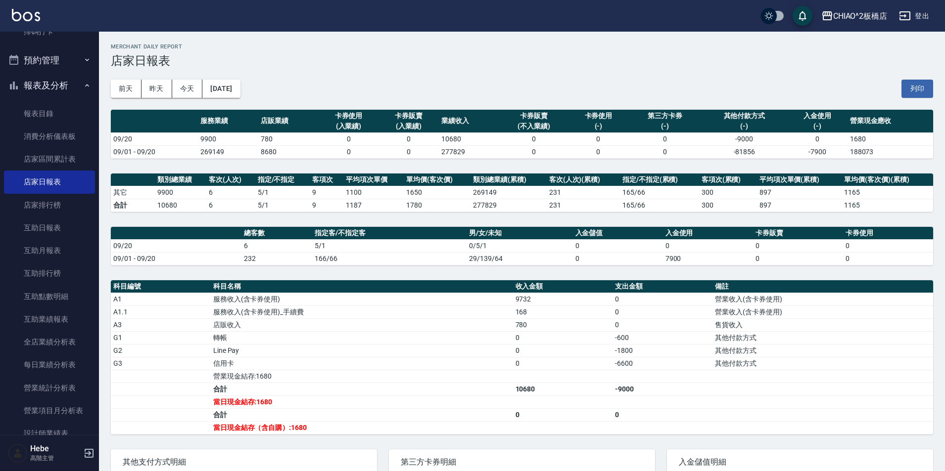
click at [651, 218] on div "CHIAO^2板橋店 [DATE] 店家日報表 列印時間： [DATE][PHONE_NUMBER]:25 Merchant Daily Report 店家日…" at bounding box center [522, 291] width 846 height 519
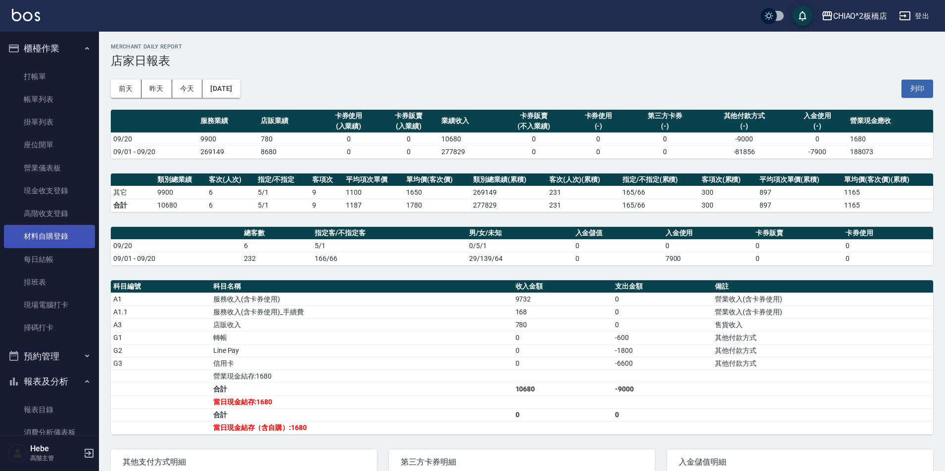
click at [41, 228] on link "材料自購登錄" at bounding box center [49, 236] width 91 height 23
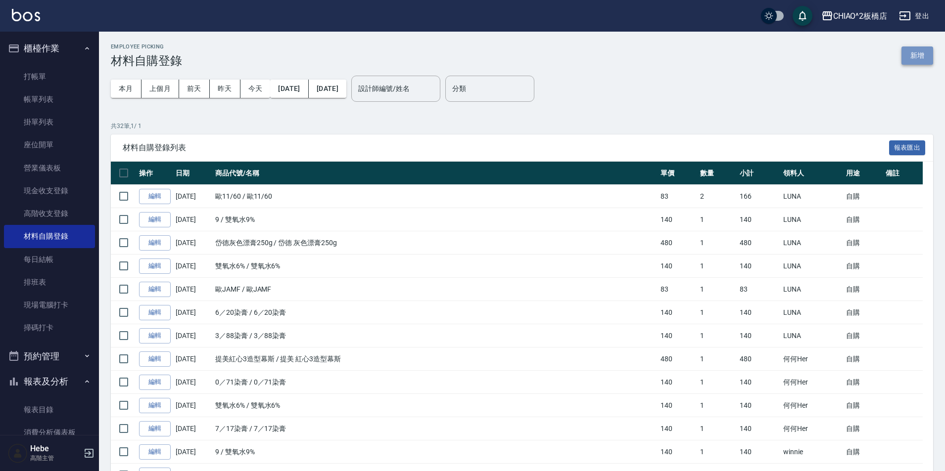
click at [914, 55] on button "新增" at bounding box center [917, 55] width 32 height 18
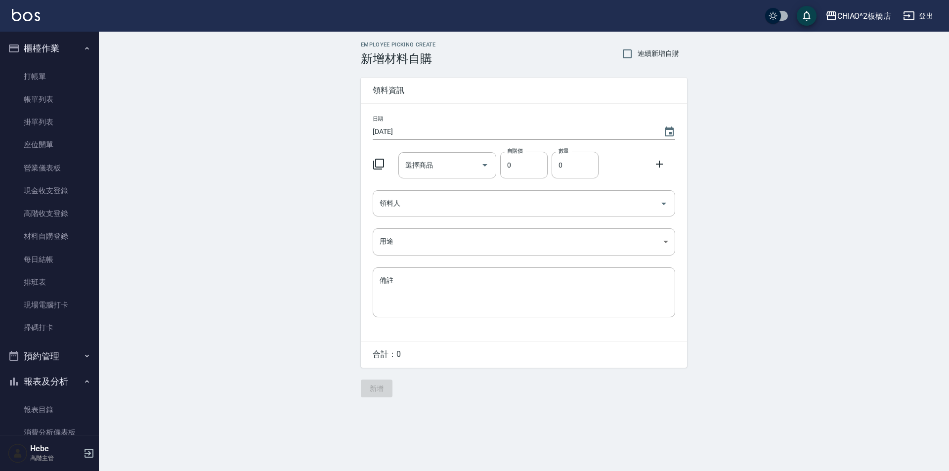
click at [378, 166] on icon at bounding box center [379, 164] width 12 height 12
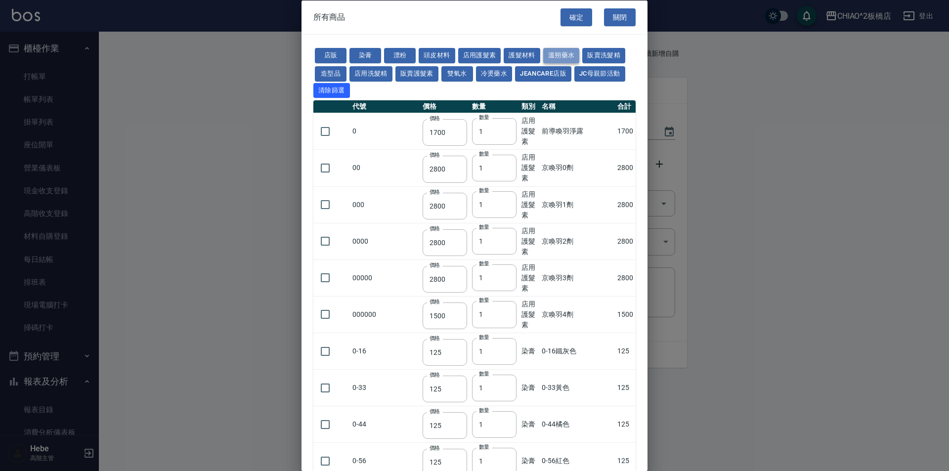
click at [554, 52] on button "溫朔藥水" at bounding box center [561, 55] width 37 height 15
type input "700"
type input "750"
type input "550"
type input "2000"
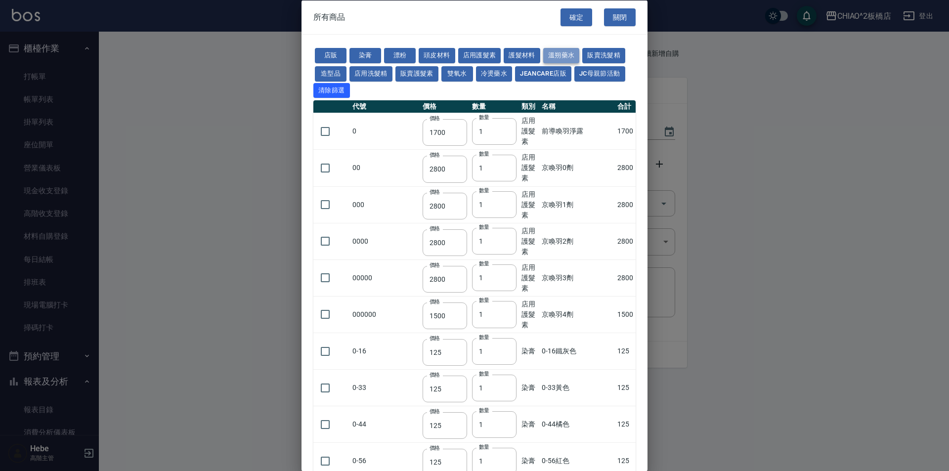
type input "3500"
type input "400"
type input "250"
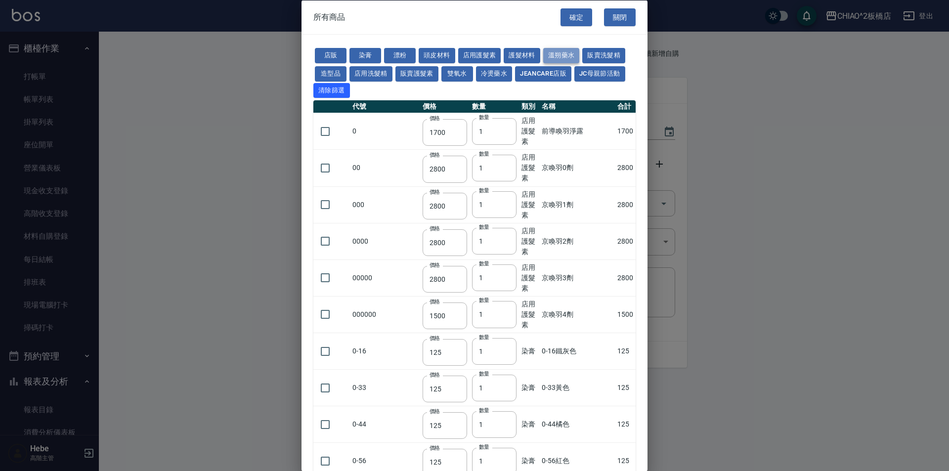
type input "250"
type input "700"
type input "900"
type input "480"
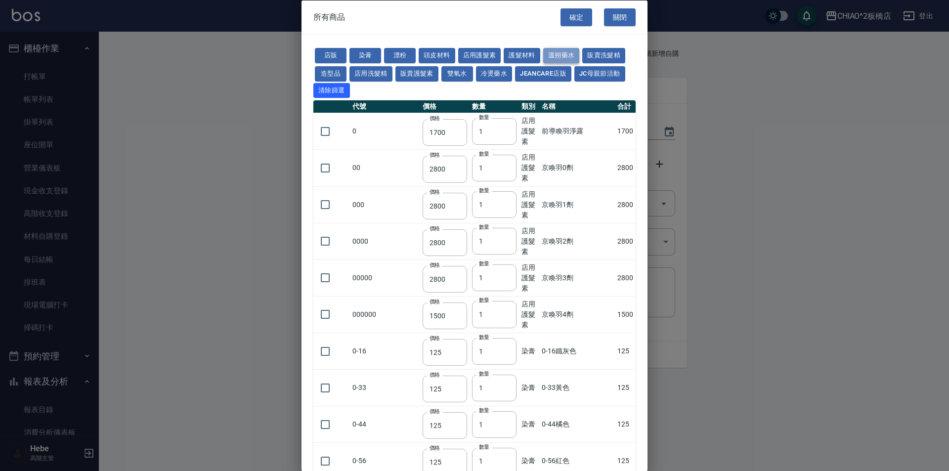
type input "480"
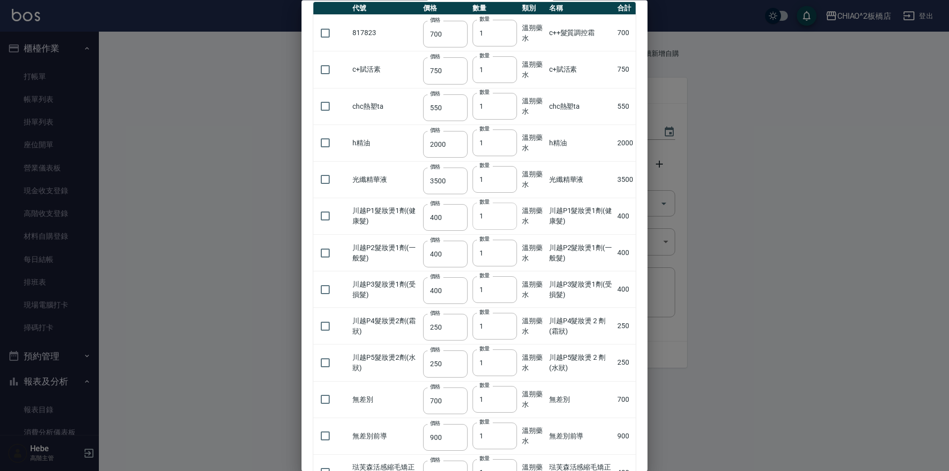
scroll to position [99, 0]
click at [193, 160] on div at bounding box center [474, 235] width 949 height 471
drag, startPoint x: 214, startPoint y: 112, endPoint x: 514, endPoint y: 63, distance: 304.1
click at [218, 110] on div at bounding box center [474, 235] width 949 height 471
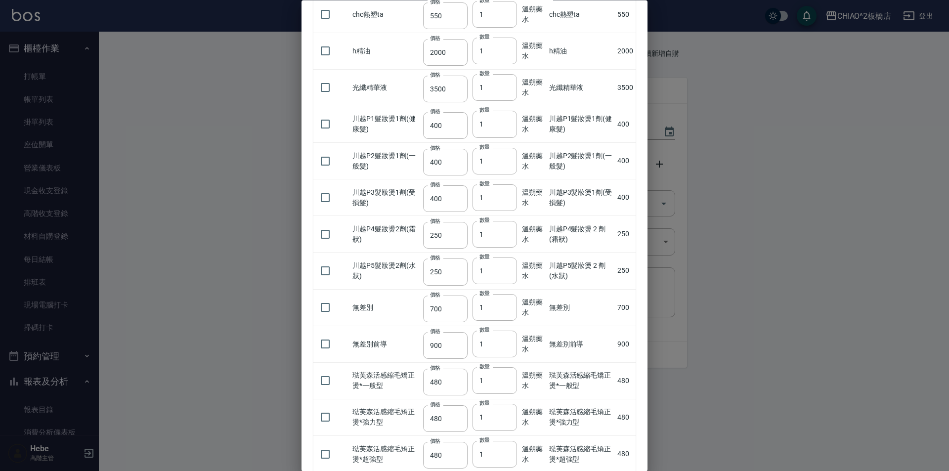
scroll to position [253, 0]
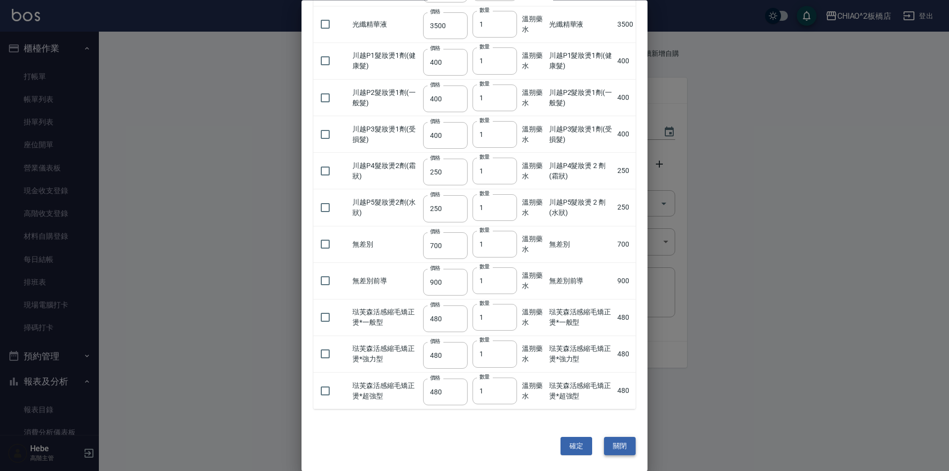
click at [612, 449] on button "關閉" at bounding box center [620, 447] width 32 height 18
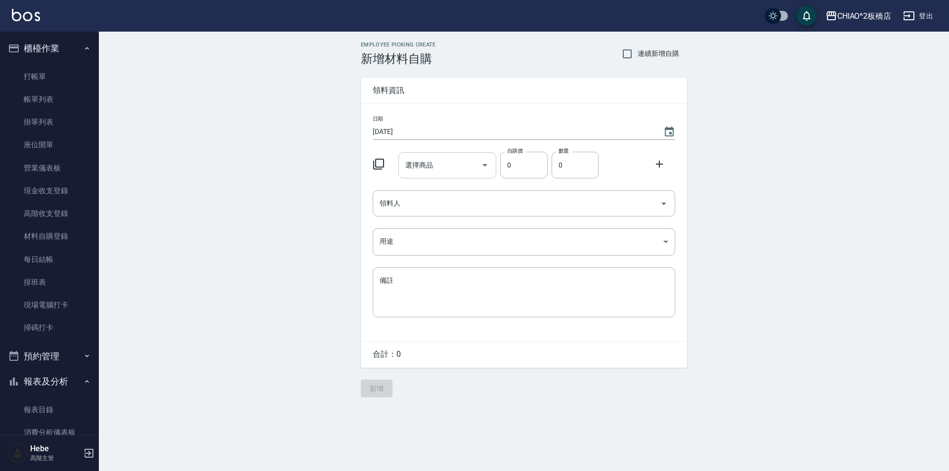
drag, startPoint x: 460, startPoint y: 174, endPoint x: 450, endPoint y: 171, distance: 10.9
click at [452, 172] on div "選擇商品" at bounding box center [448, 165] width 98 height 26
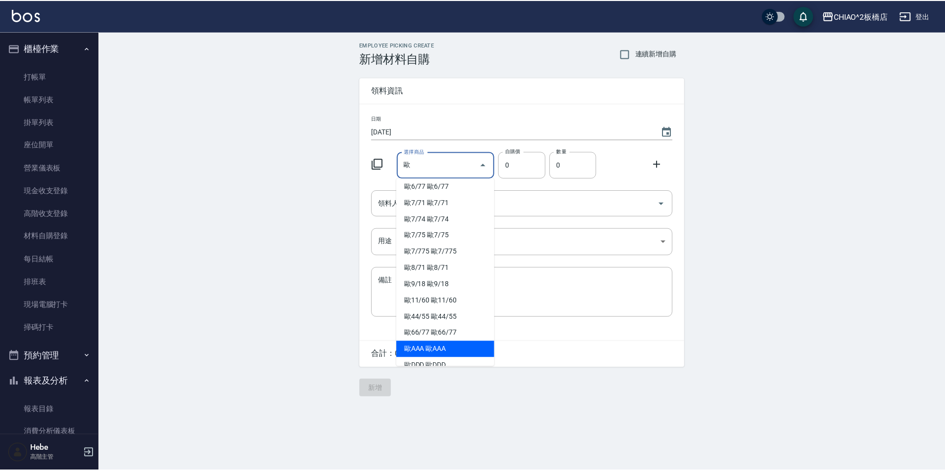
scroll to position [79, 0]
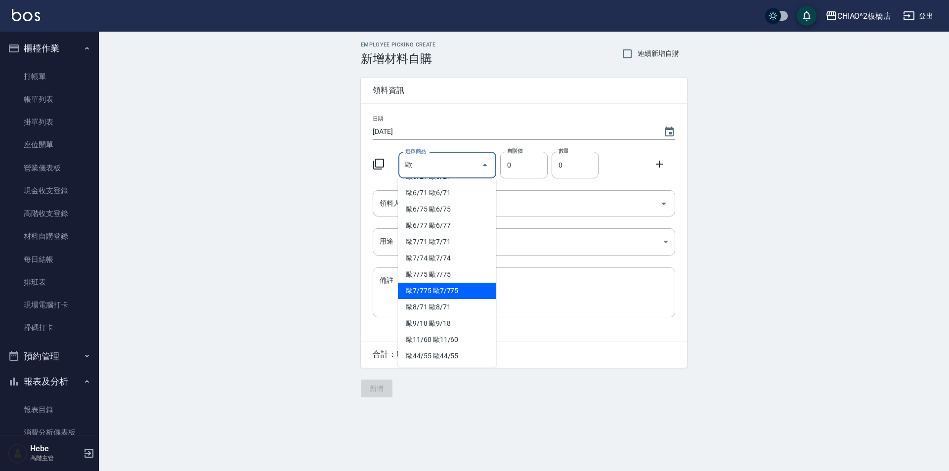
click at [427, 290] on li "歐7/775 歐7/775" at bounding box center [447, 291] width 98 height 16
type input "歐7/775"
type input "83"
type input "1"
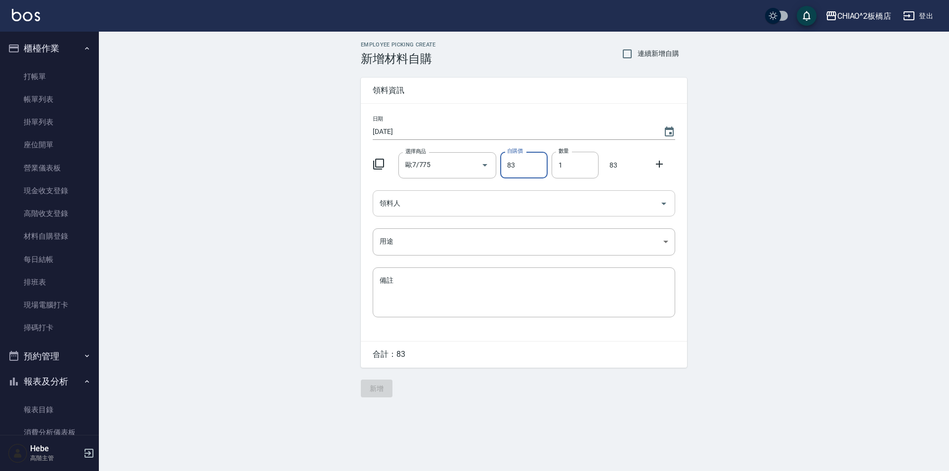
click at [434, 195] on input "領料人" at bounding box center [516, 203] width 279 height 17
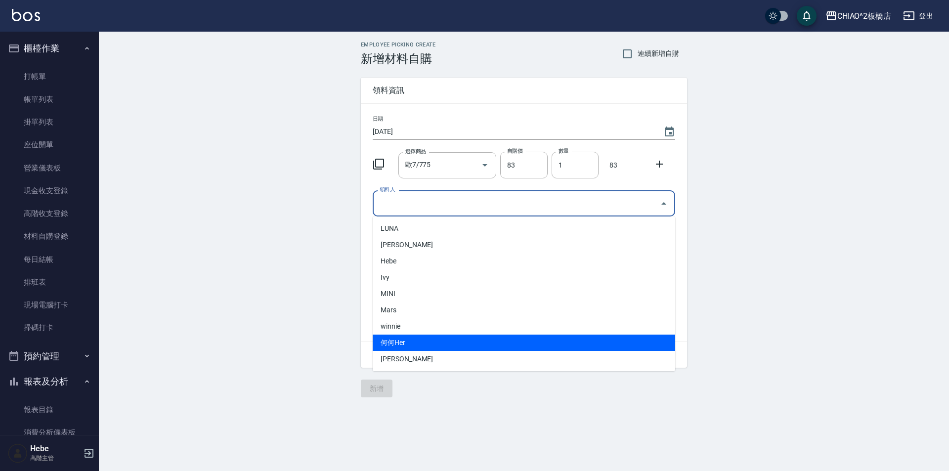
click at [393, 347] on li "何何Her" at bounding box center [524, 343] width 303 height 16
type input "何何Her"
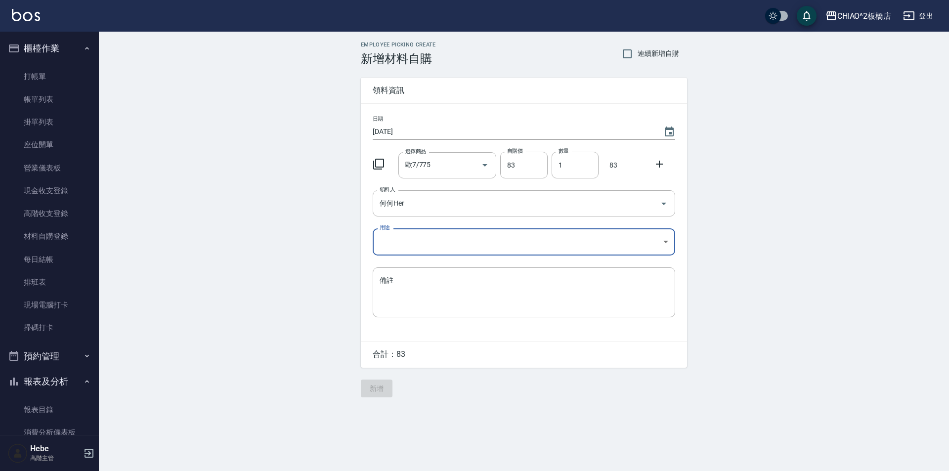
click at [401, 242] on body "CHIAO^2板橋店 登出 櫃檯作業 打帳單 帳單列表 掛單列表 座位開單 營業儀表板 現金收支登錄 高階收支登錄 材料自購登錄 每日結帳 排班表 現場電腦打…" at bounding box center [474, 235] width 949 height 471
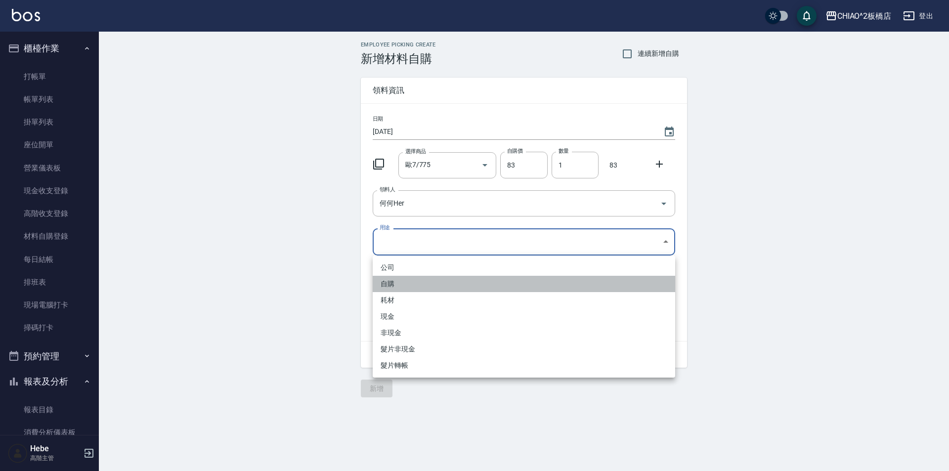
drag, startPoint x: 391, startPoint y: 285, endPoint x: 381, endPoint y: 333, distance: 49.0
click at [391, 285] on li "自購" at bounding box center [524, 284] width 303 height 16
type input "自購"
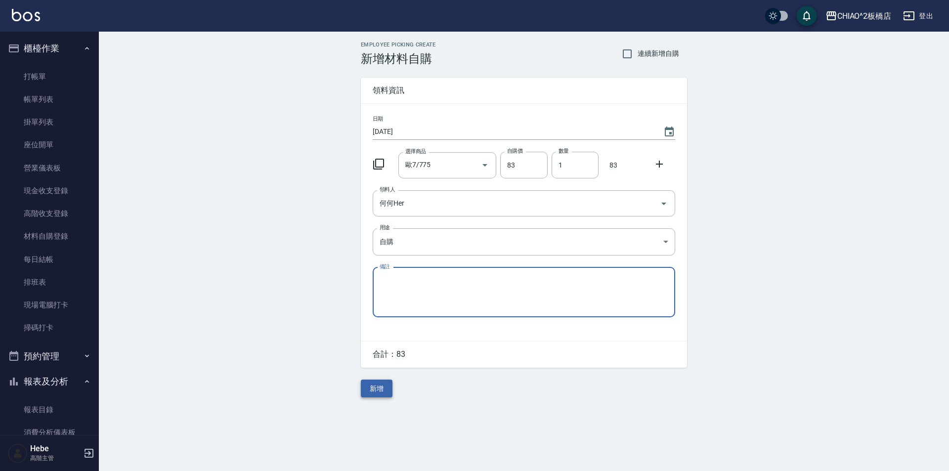
click at [376, 383] on button "新增" at bounding box center [377, 389] width 32 height 18
